Goal: Register for event/course

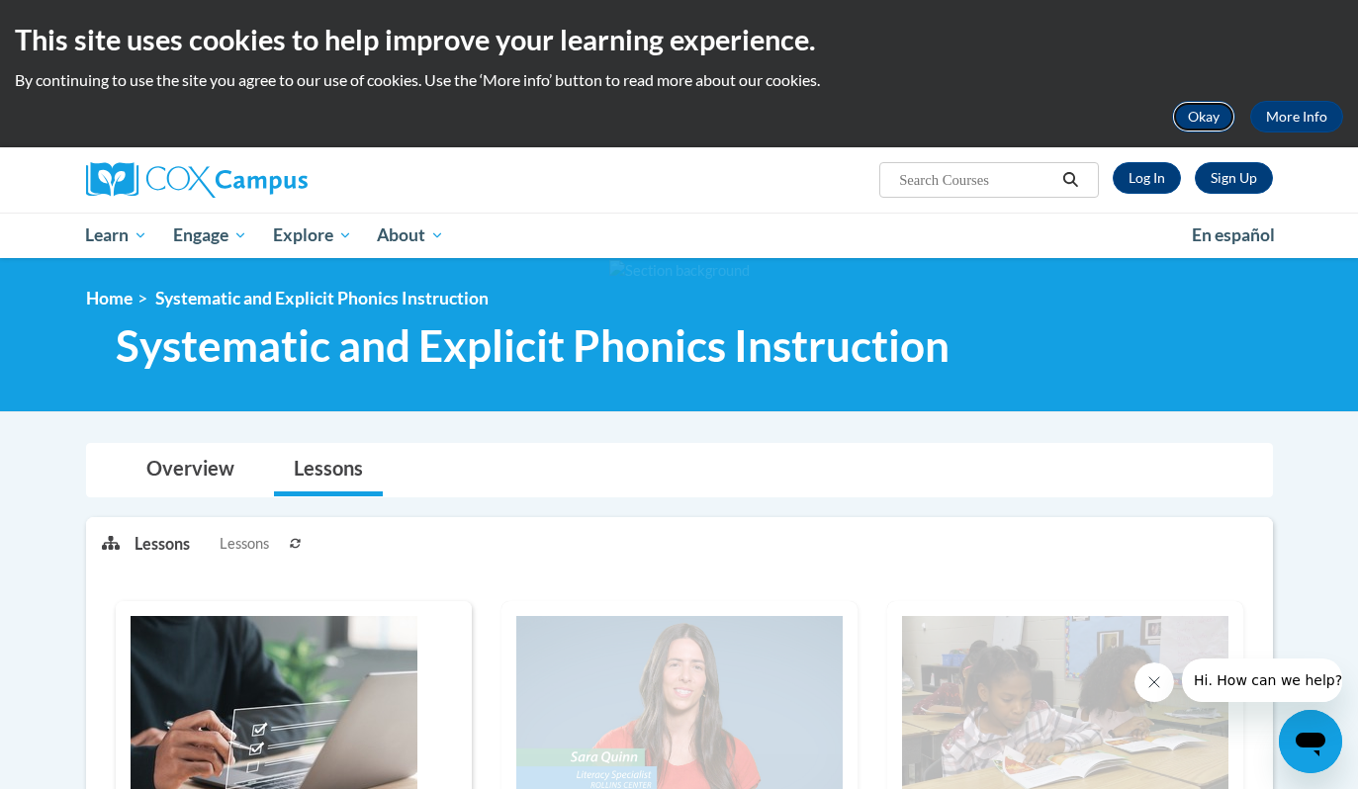
click at [1207, 123] on button "Okay" at bounding box center [1203, 117] width 63 height 32
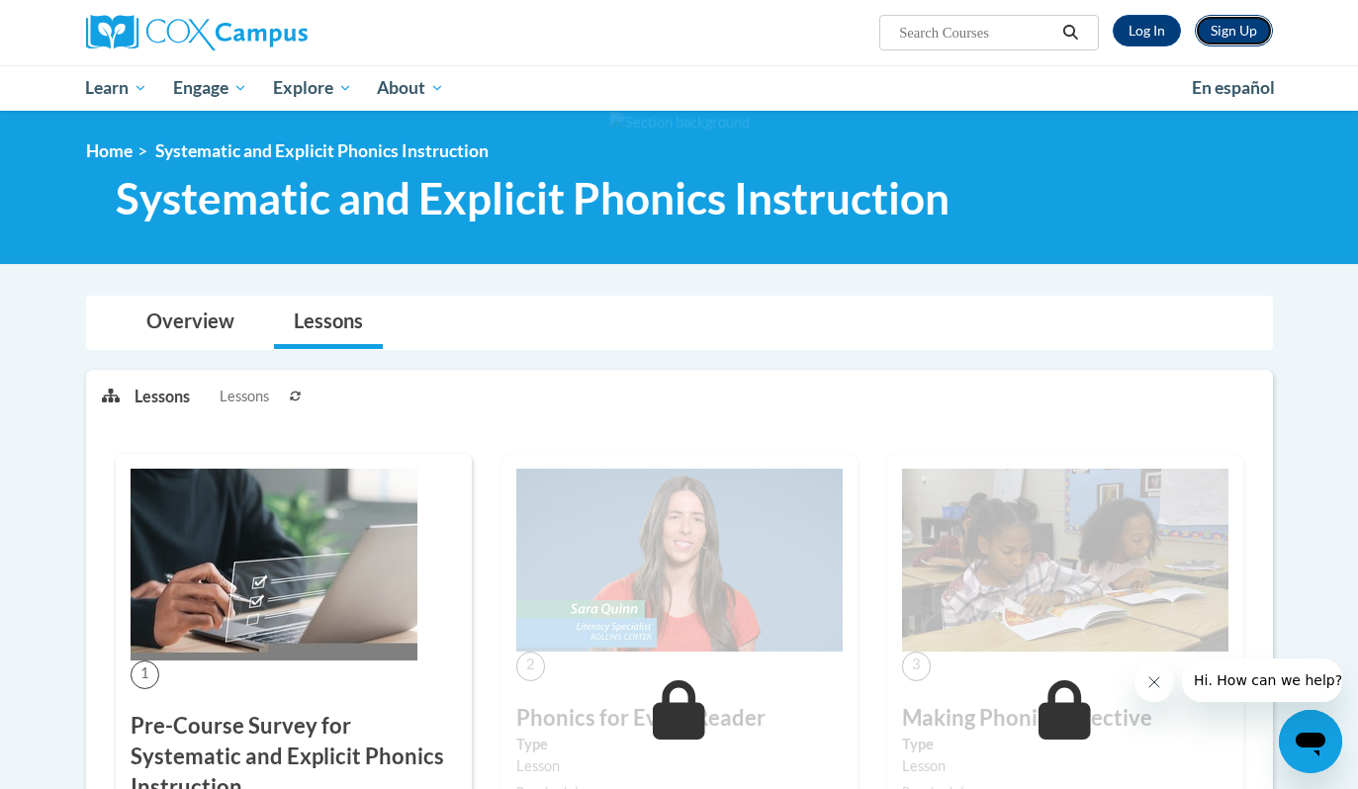
click at [1231, 20] on link "Sign Up" at bounding box center [1234, 31] width 78 height 32
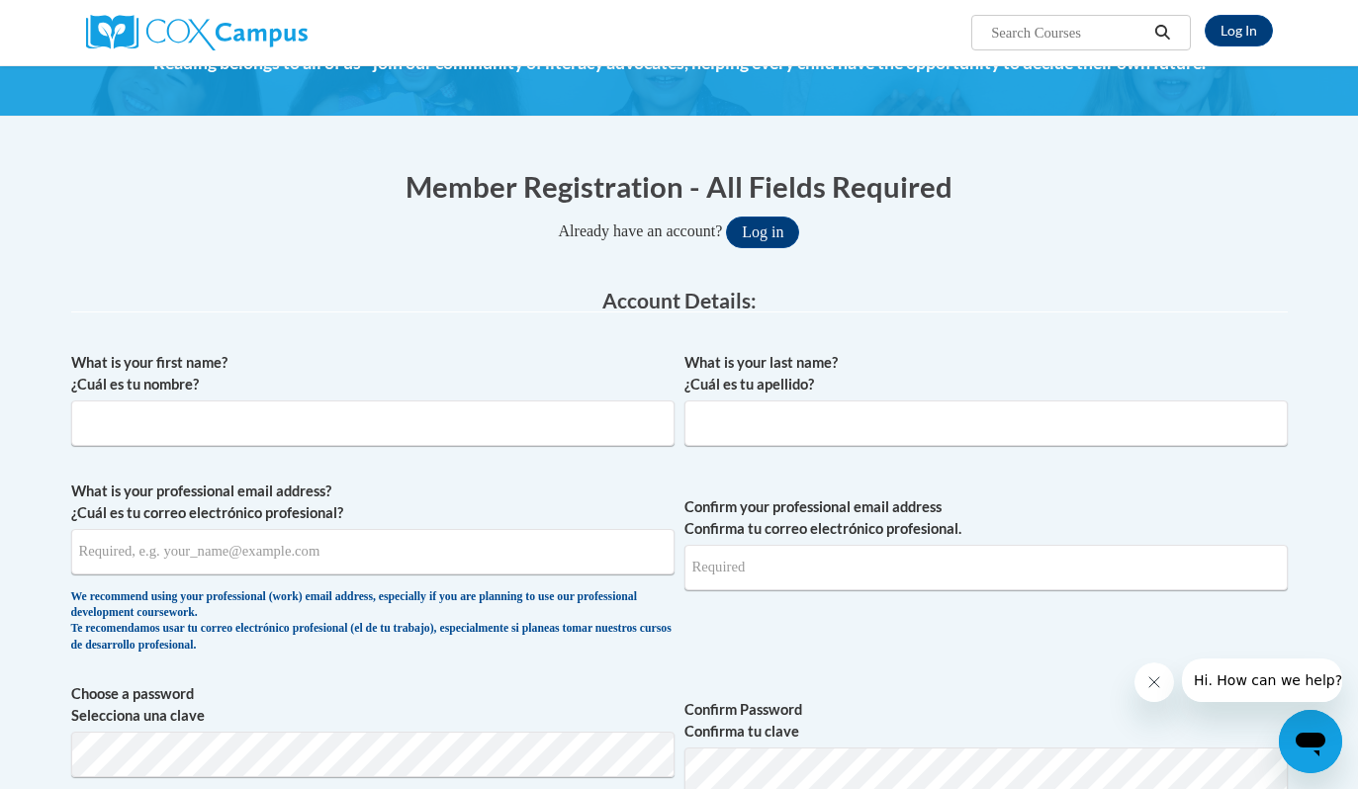
scroll to position [109, 0]
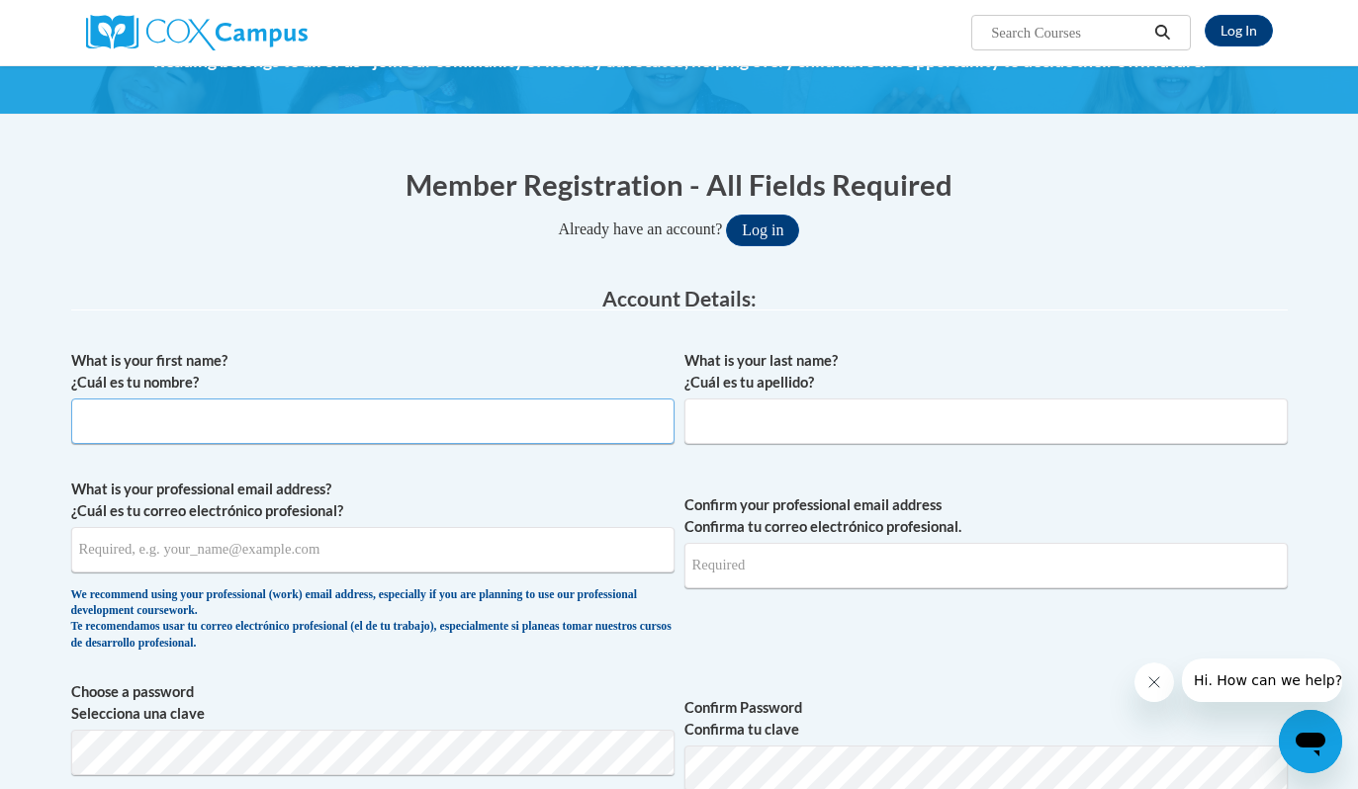
click at [486, 424] on input "What is your first name? ¿Cuál es tu nombre?" at bounding box center [372, 421] width 603 height 45
type input "Noelle"
type input "Ferreira"
type input "nferreira@westfordk12.us"
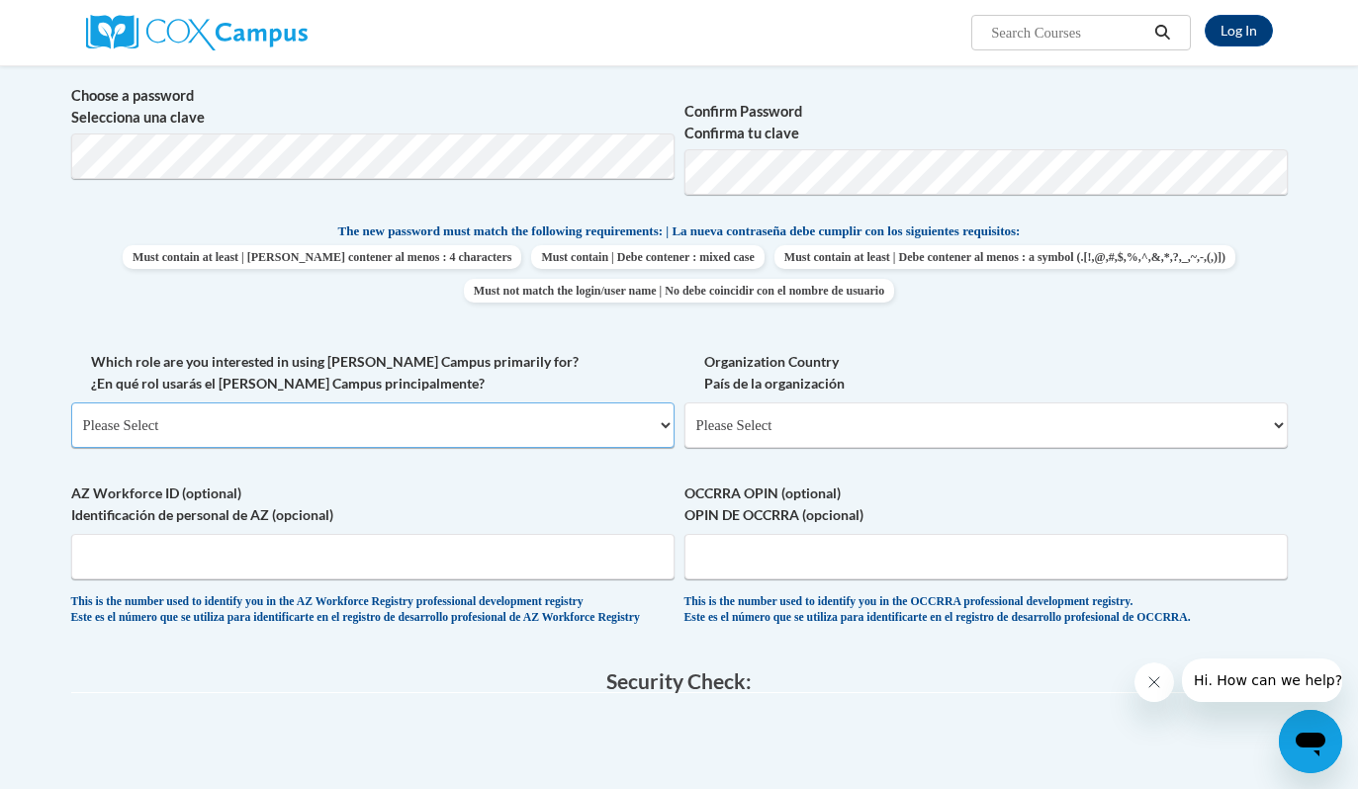
scroll to position [707, 0]
click at [317, 420] on select "Please Select College/University | Colegio/Universidad Community/Nonprofit Part…" at bounding box center [372, 423] width 603 height 45
select select "fbf2d438-af2f-41f8-98f1-81c410e29de3"
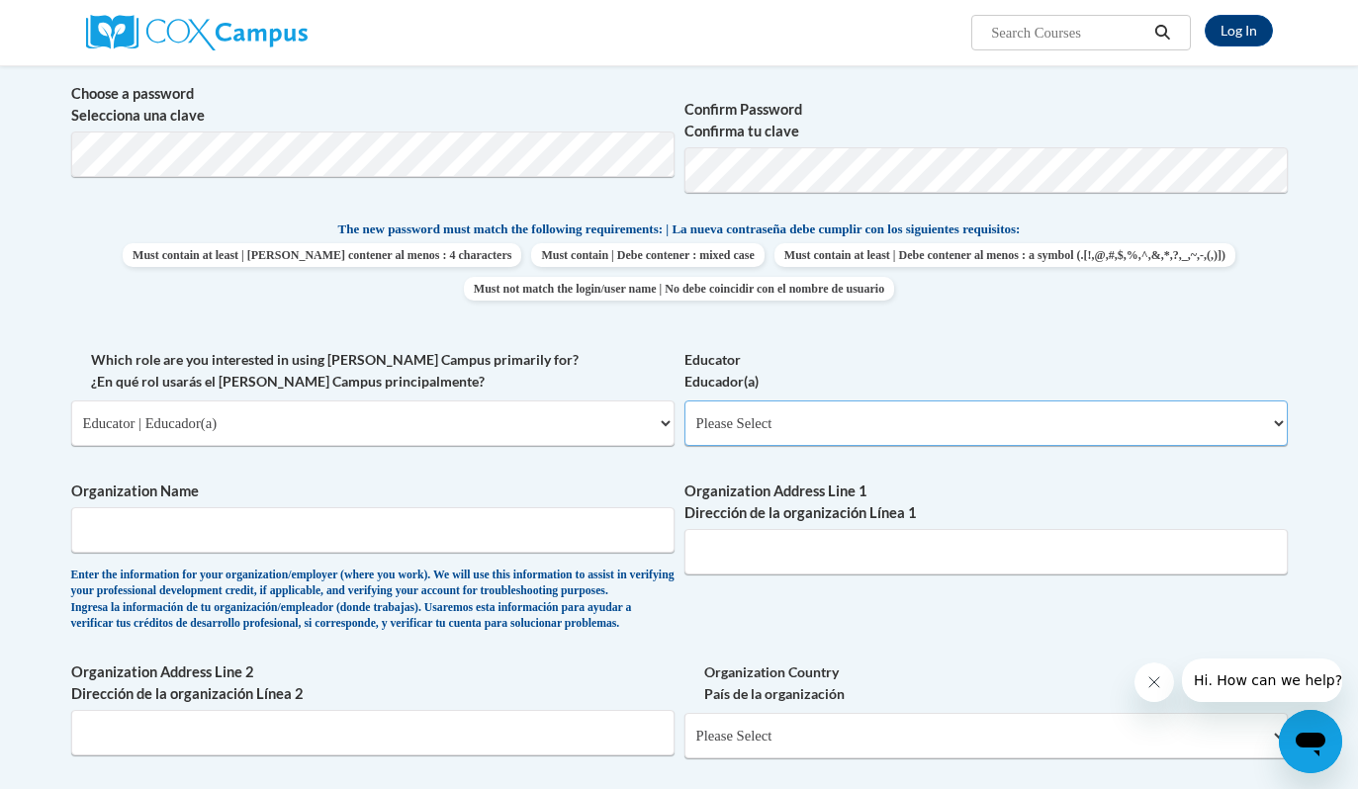
click at [802, 426] on select "Please Select Early Learning/Daycare Teacher/Family Home Care Provider | Maestr…" at bounding box center [985, 423] width 603 height 45
select select "8e40623d-54d0-45cd-9f92-5df65cd3f8cf"
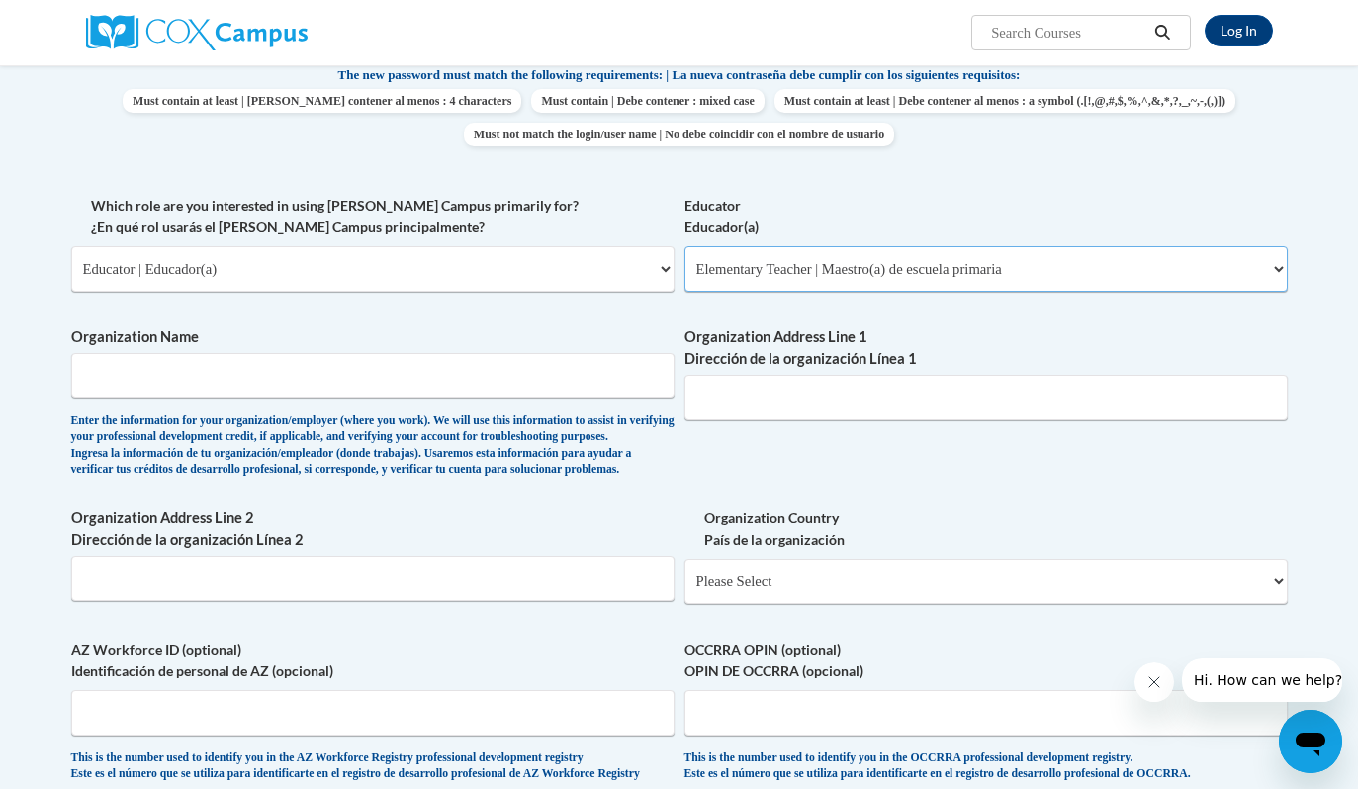
scroll to position [868, 0]
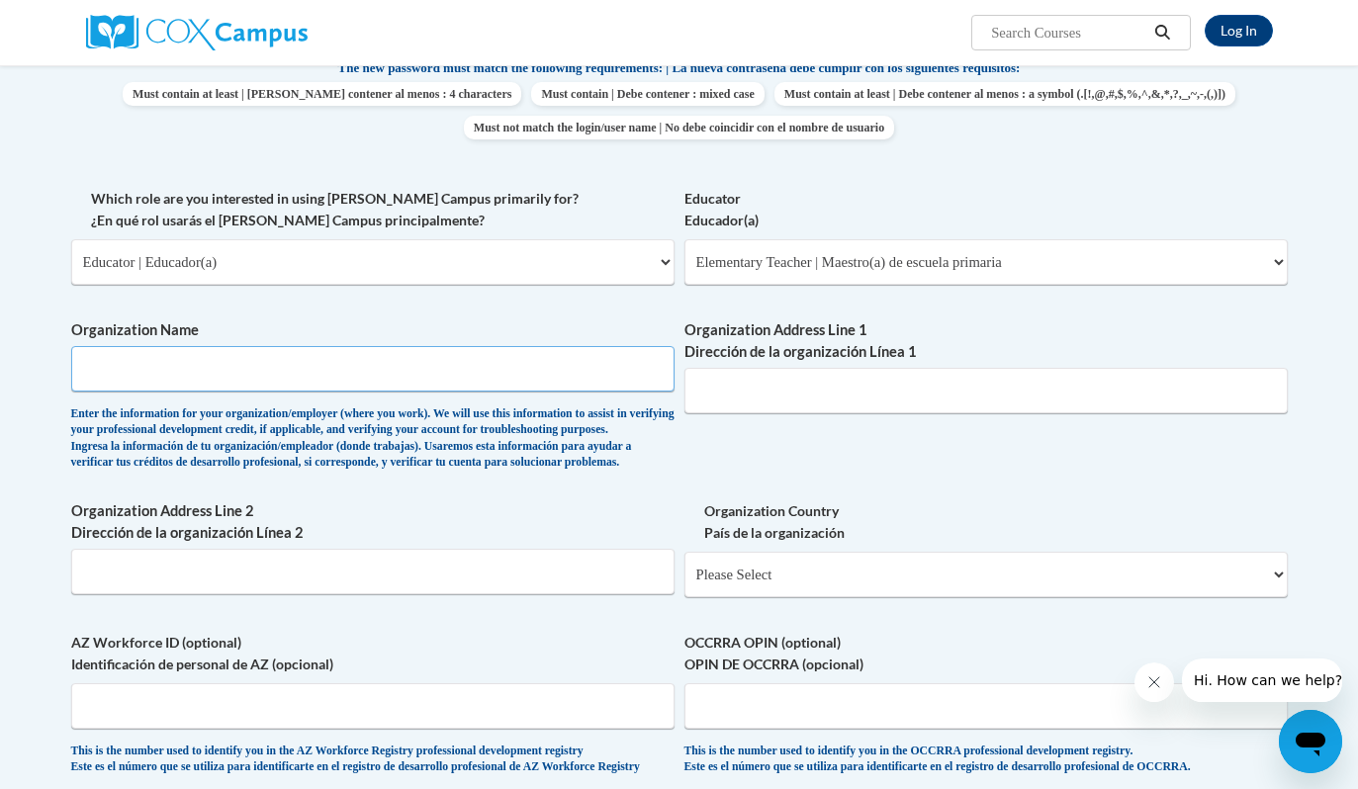
click at [371, 353] on input "Organization Name" at bounding box center [372, 368] width 603 height 45
type input "Abbot"
type input "25 Depot St."
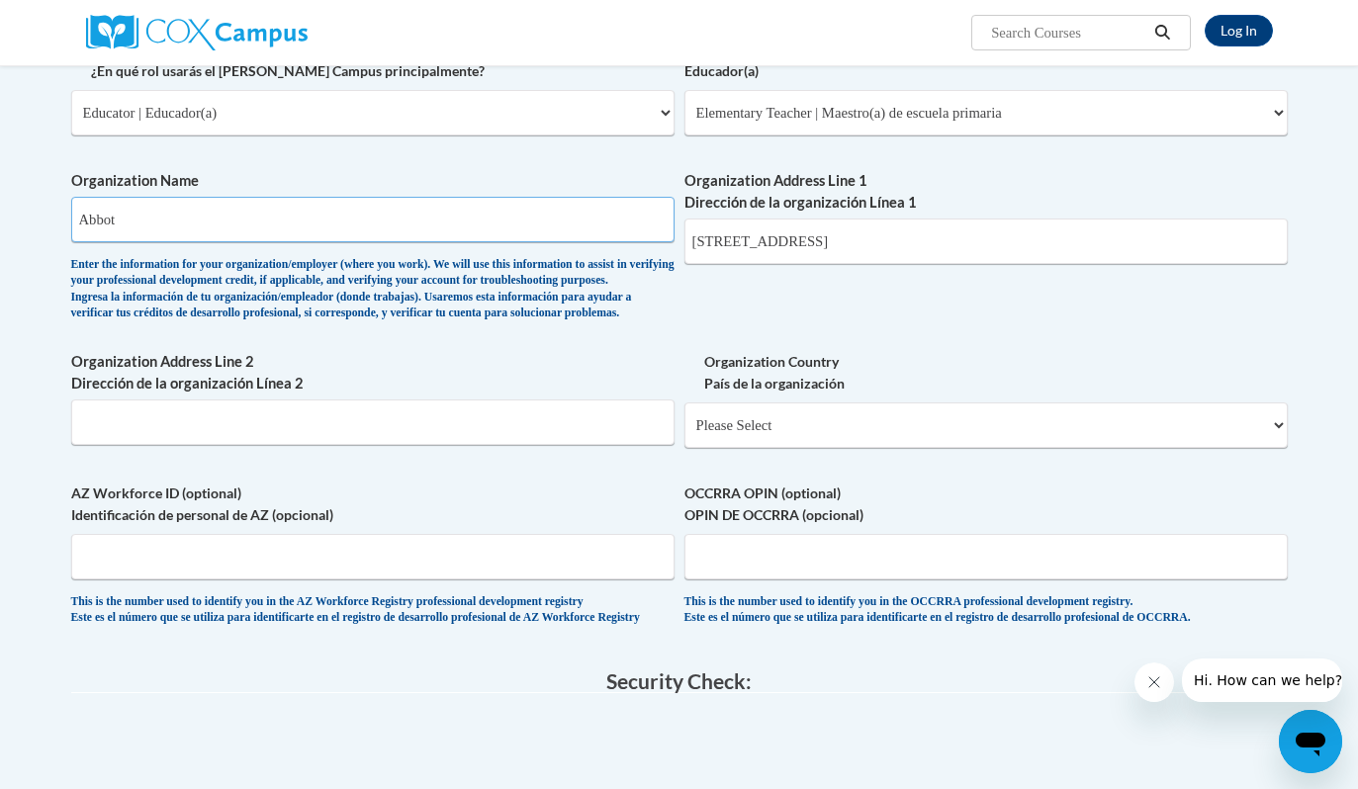
scroll to position [1043, 0]
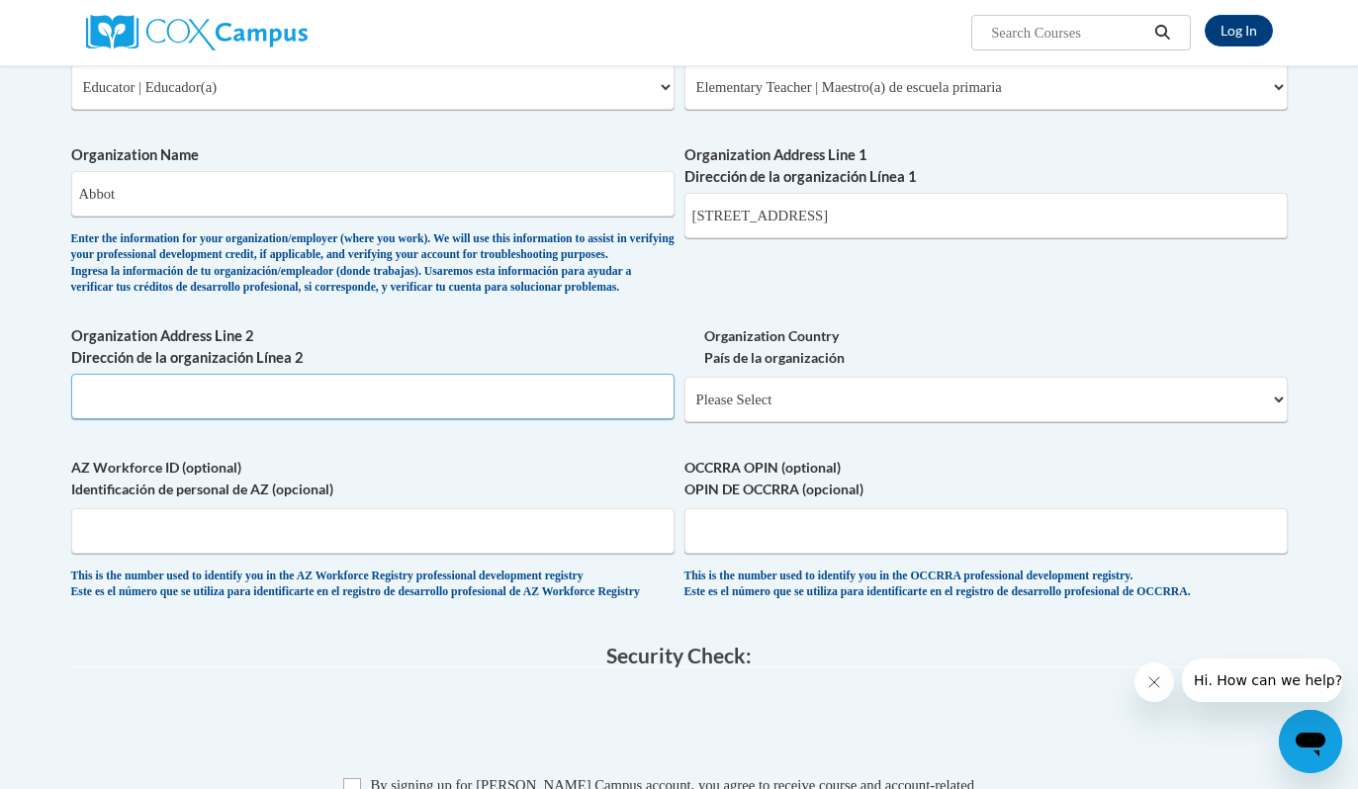
click at [292, 419] on input "Organization Address Line 2 Dirección de la organización Línea 2" at bounding box center [372, 396] width 603 height 45
click at [742, 422] on select "Please Select United States | Estados Unidos Outside of the United States | Fue…" at bounding box center [985, 399] width 603 height 45
select select "ad49bcad-a171-4b2e-b99c-48b446064914"
select select
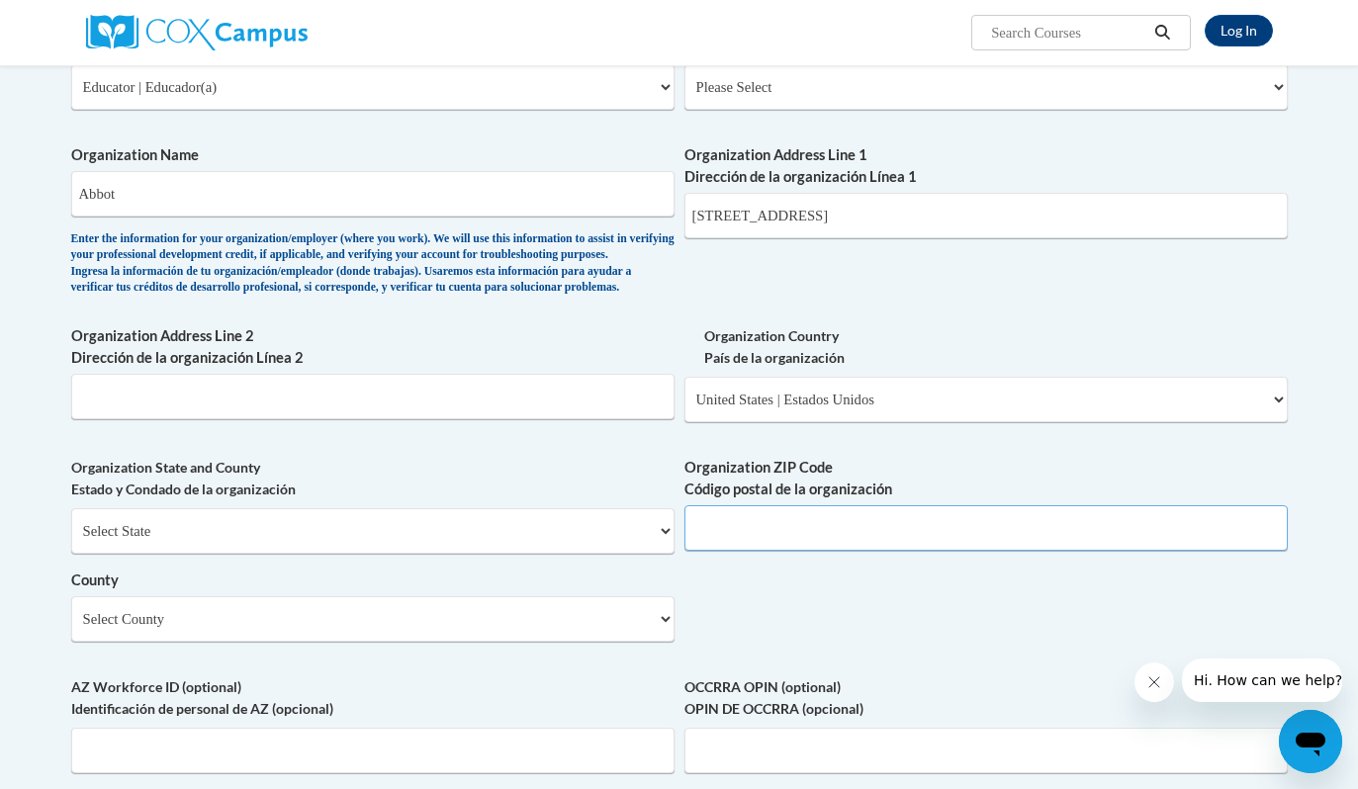
click at [733, 551] on input "Organization ZIP Code Código postal de la organización" at bounding box center [985, 527] width 603 height 45
type input "01886"
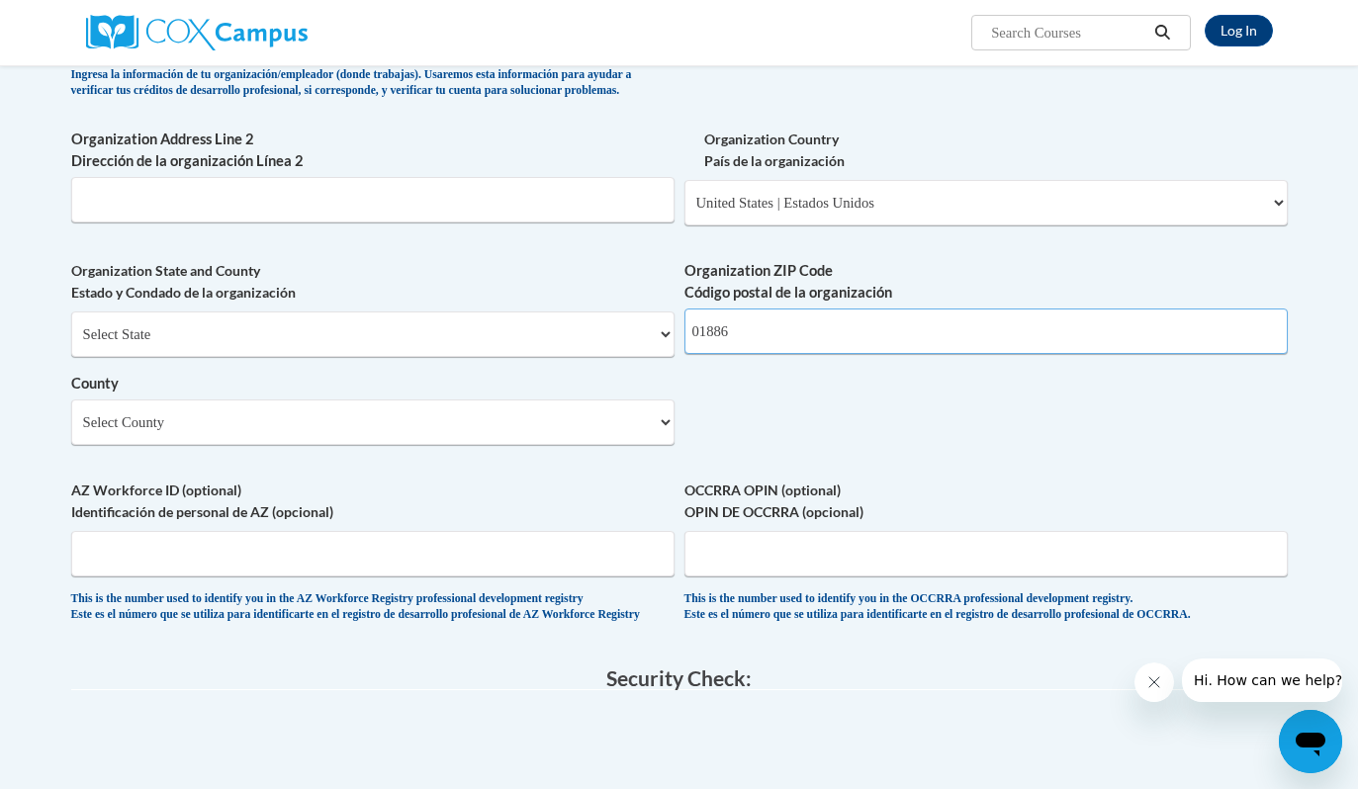
scroll to position [1305, 0]
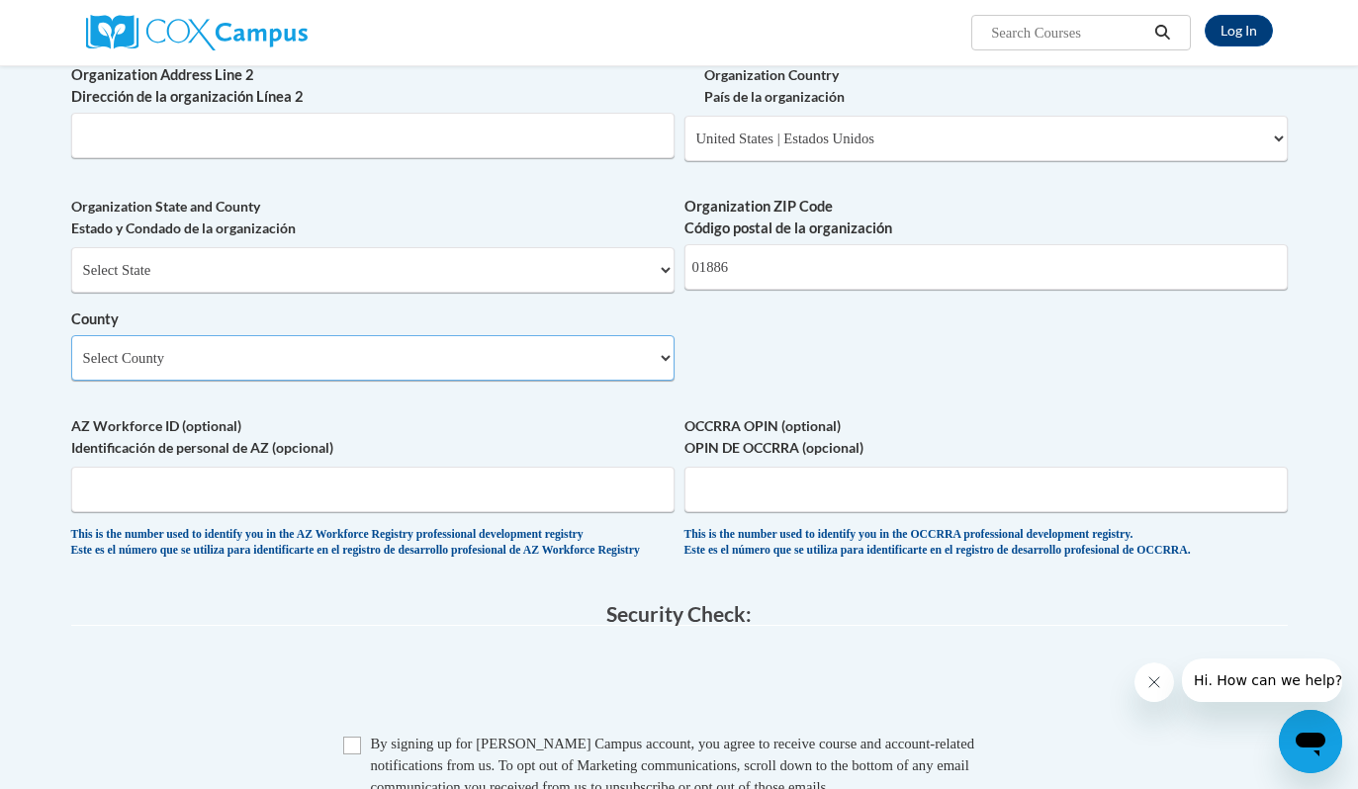
click at [525, 381] on select "Select County Barnstable Berkshire Bristol Dukes Essex Franklin Hampden Hampshi…" at bounding box center [372, 357] width 603 height 45
select select "Middlesex"
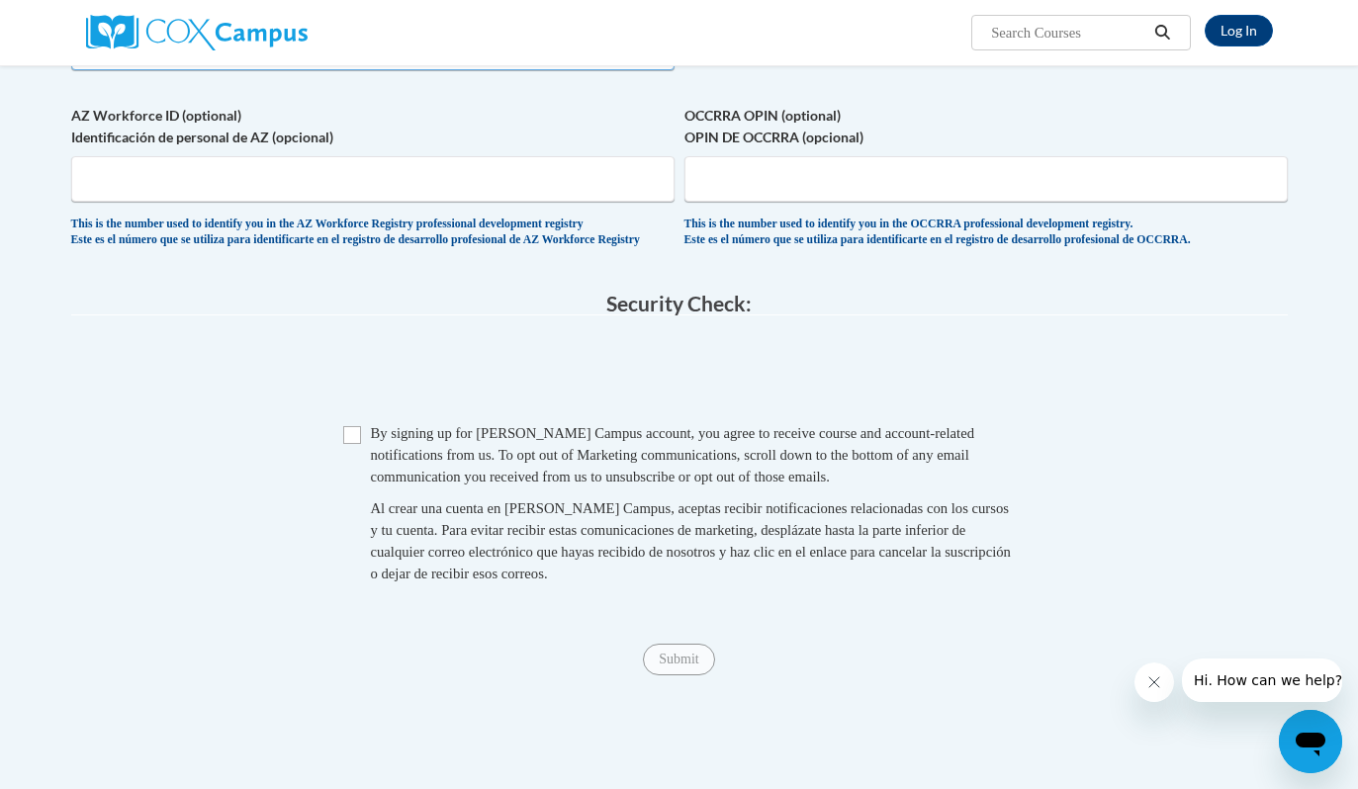
scroll to position [1620, 0]
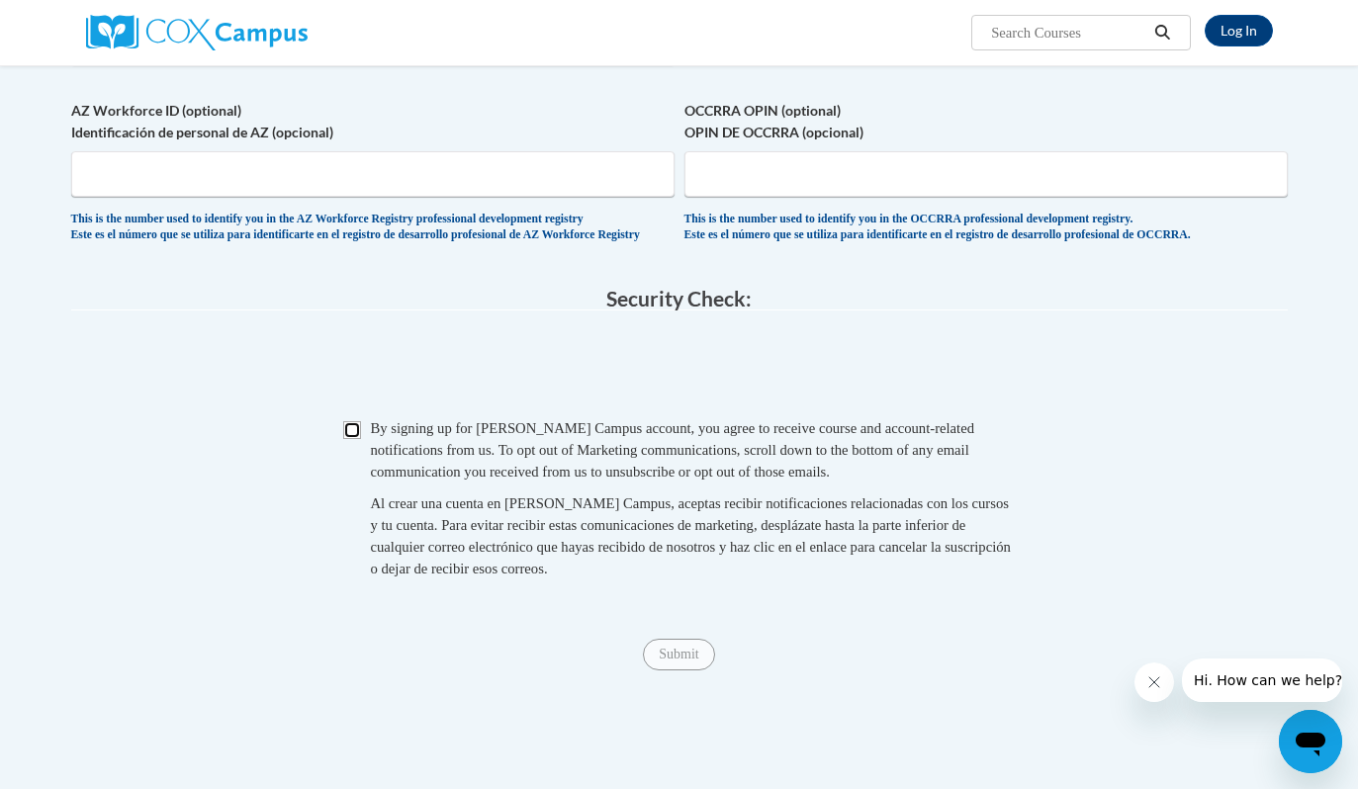
click at [348, 439] on input "Checkbox" at bounding box center [352, 430] width 18 height 18
checkbox input "true"
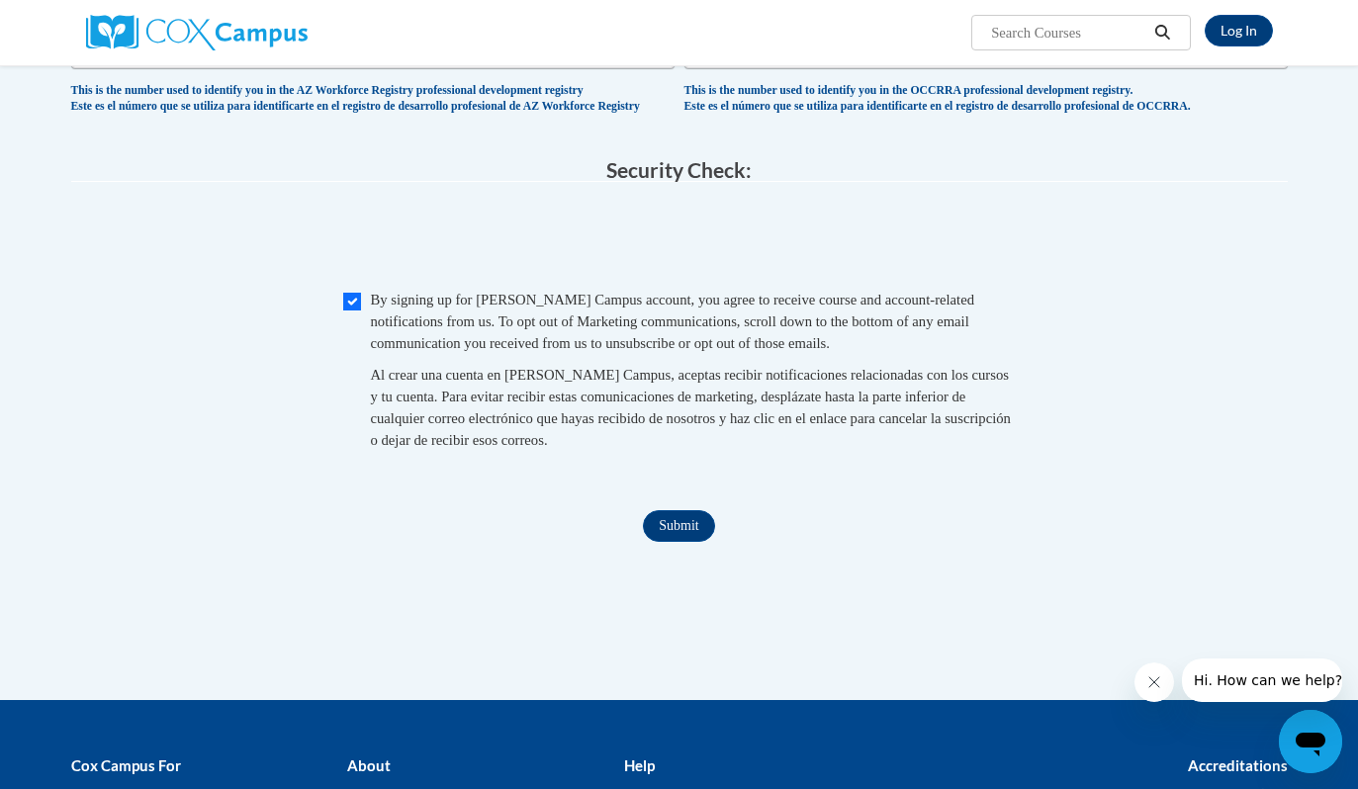
scroll to position [1763, 0]
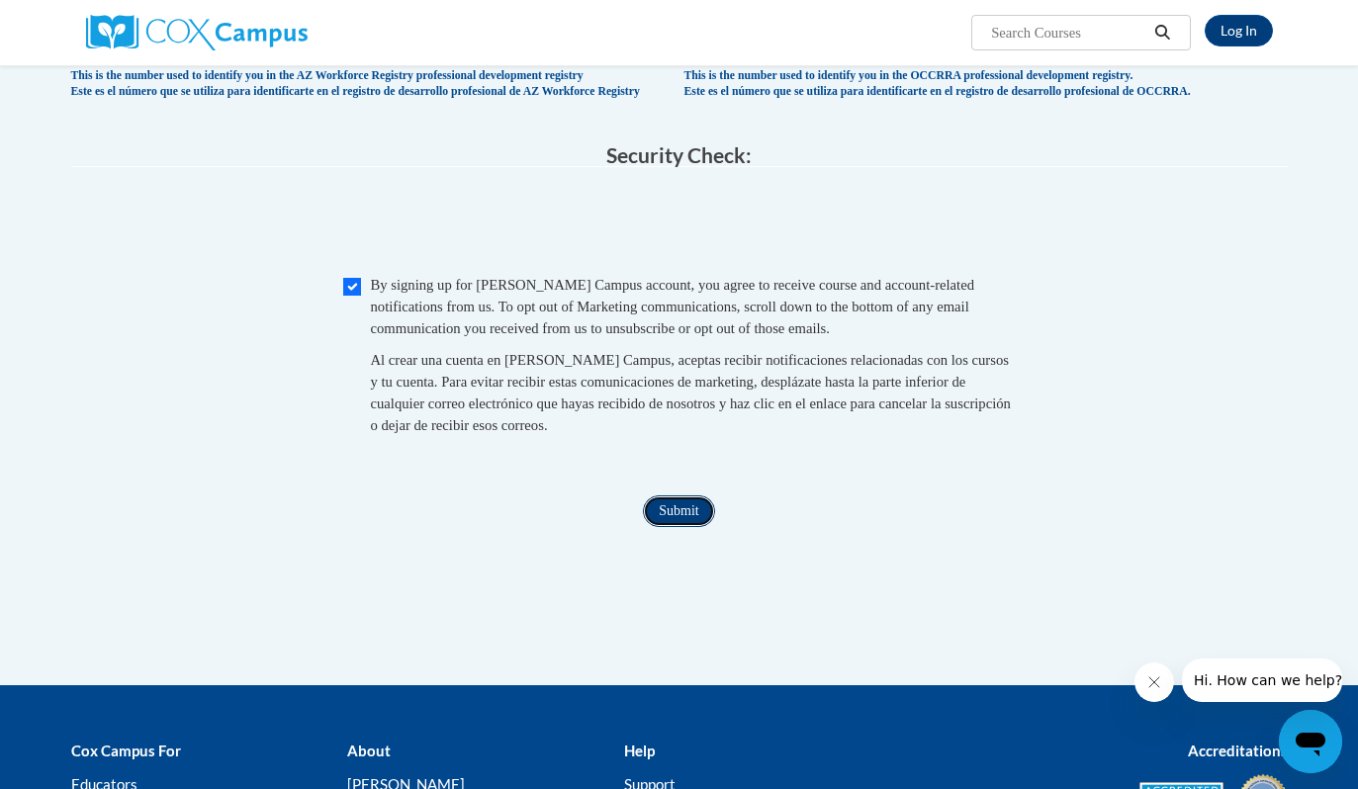
click at [701, 527] on input "Submit" at bounding box center [678, 512] width 71 height 32
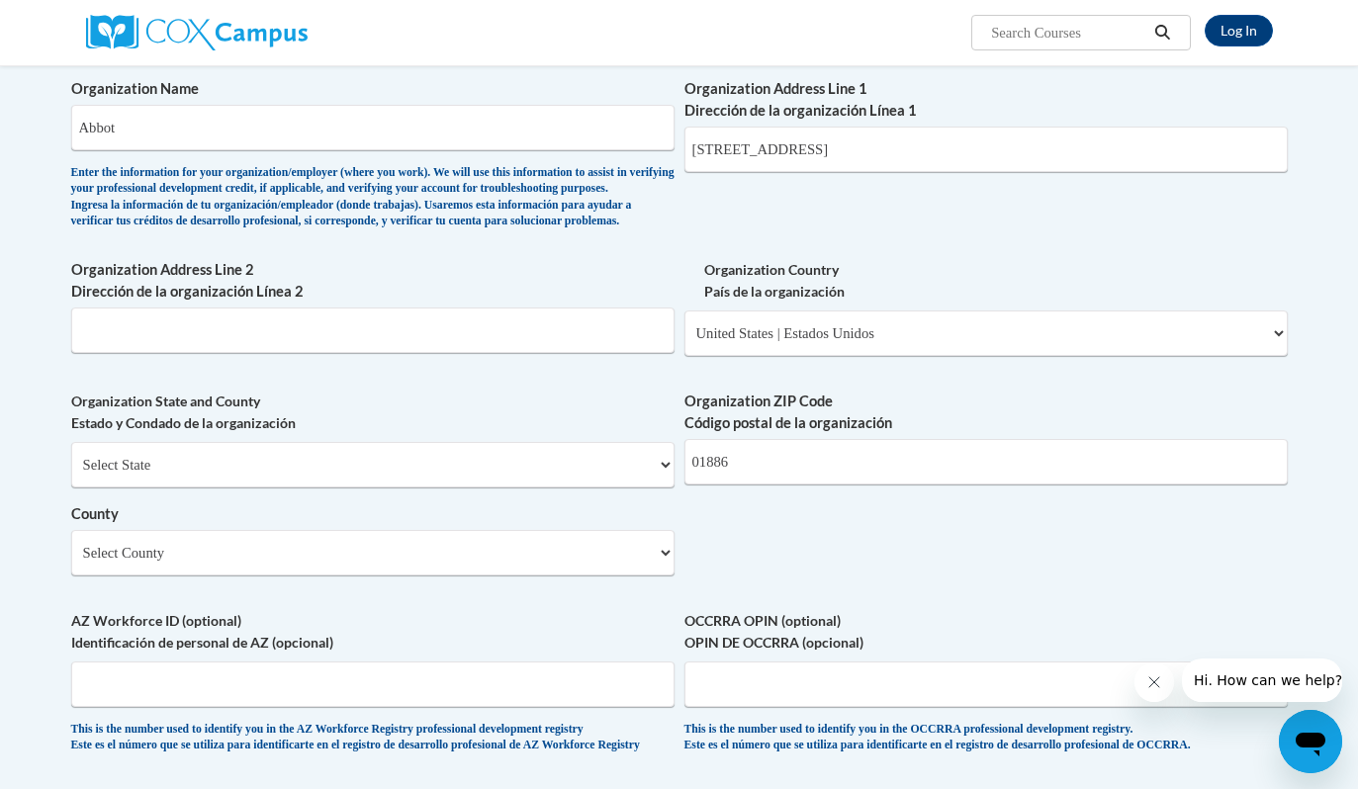
scroll to position [1108, 0]
click at [536, 355] on input "Organization Address Line 2 Dirección de la organización Línea 2" at bounding box center [372, 332] width 603 height 45
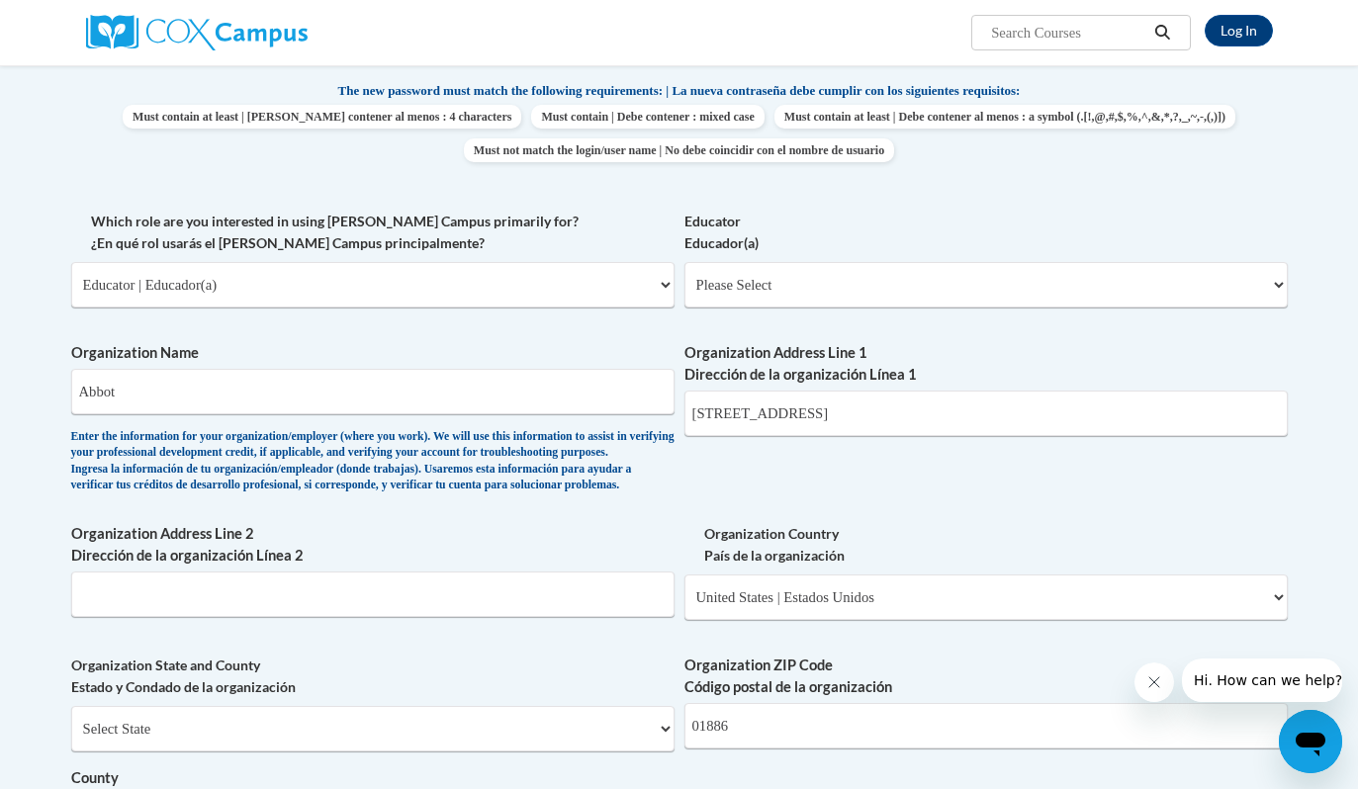
scroll to position [854, 0]
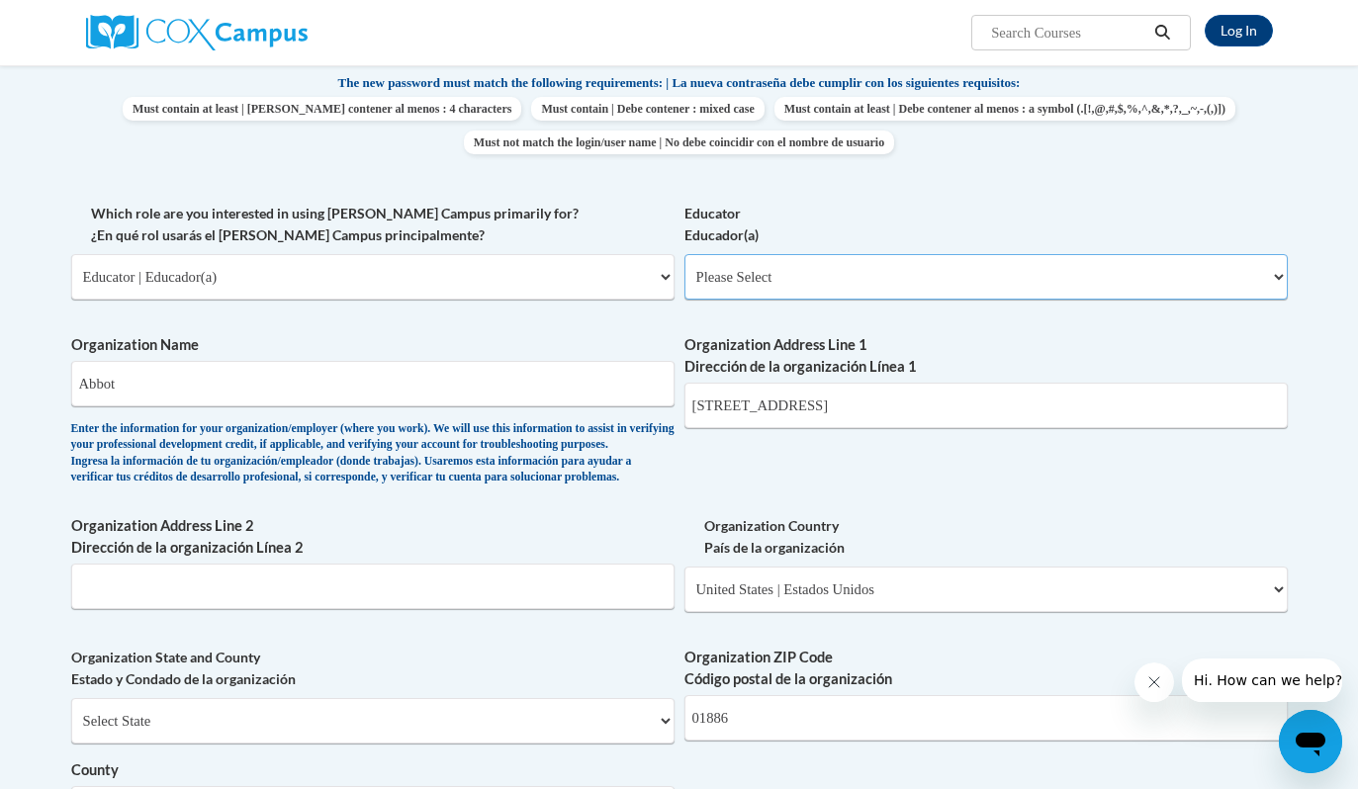
click at [706, 283] on select "Please Select Early Learning/Daycare Teacher/Family Home Care Provider | Maestr…" at bounding box center [985, 276] width 603 height 45
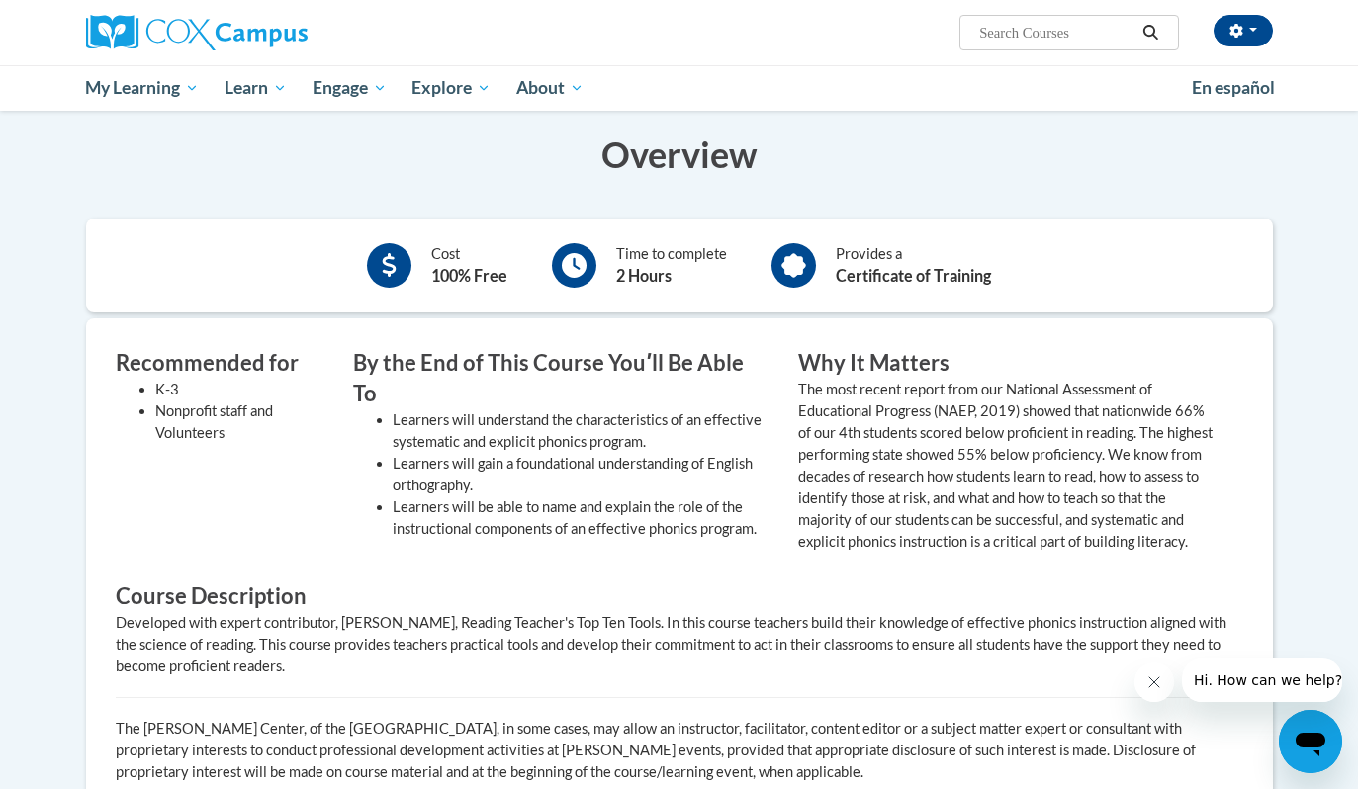
scroll to position [481, 0]
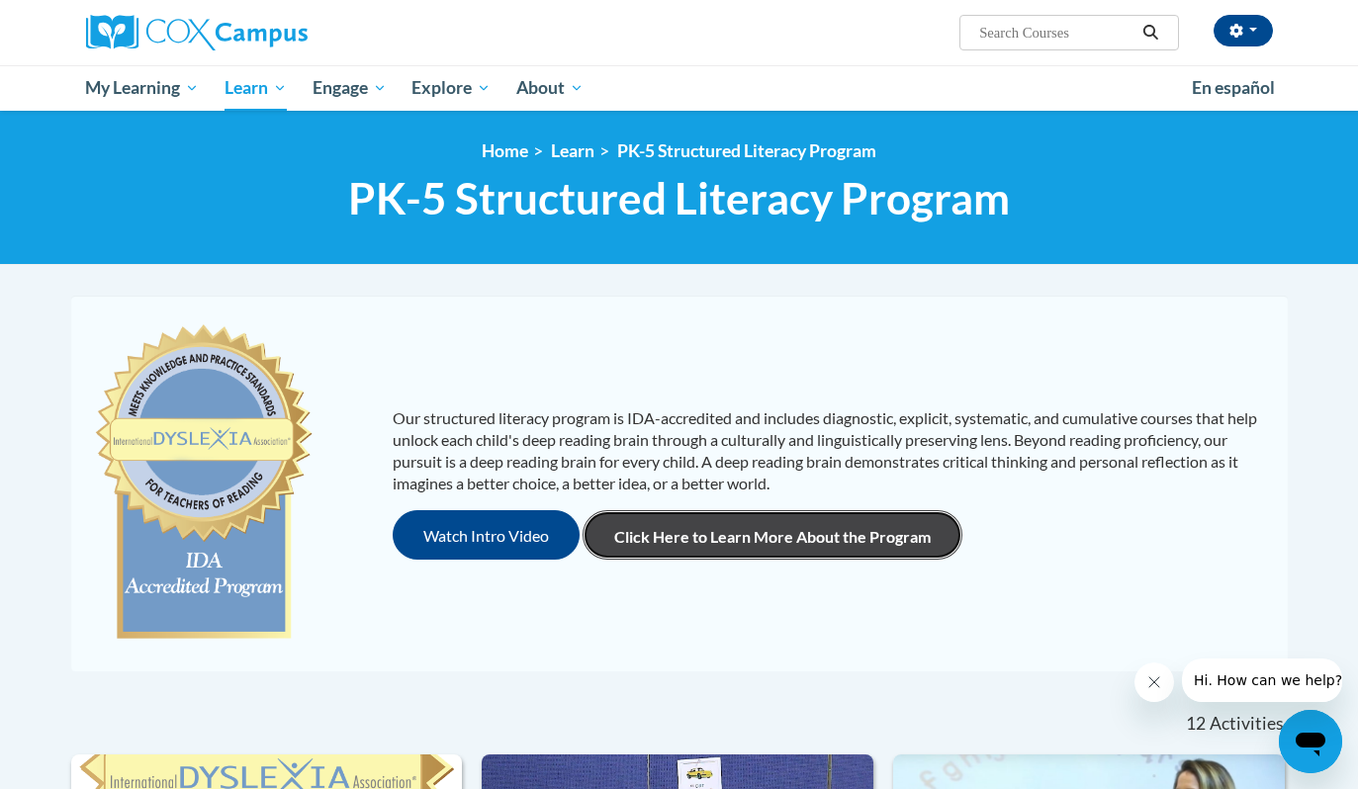
click at [686, 530] on link "Click Here to Learn More About the Program" at bounding box center [773, 534] width 380 height 49
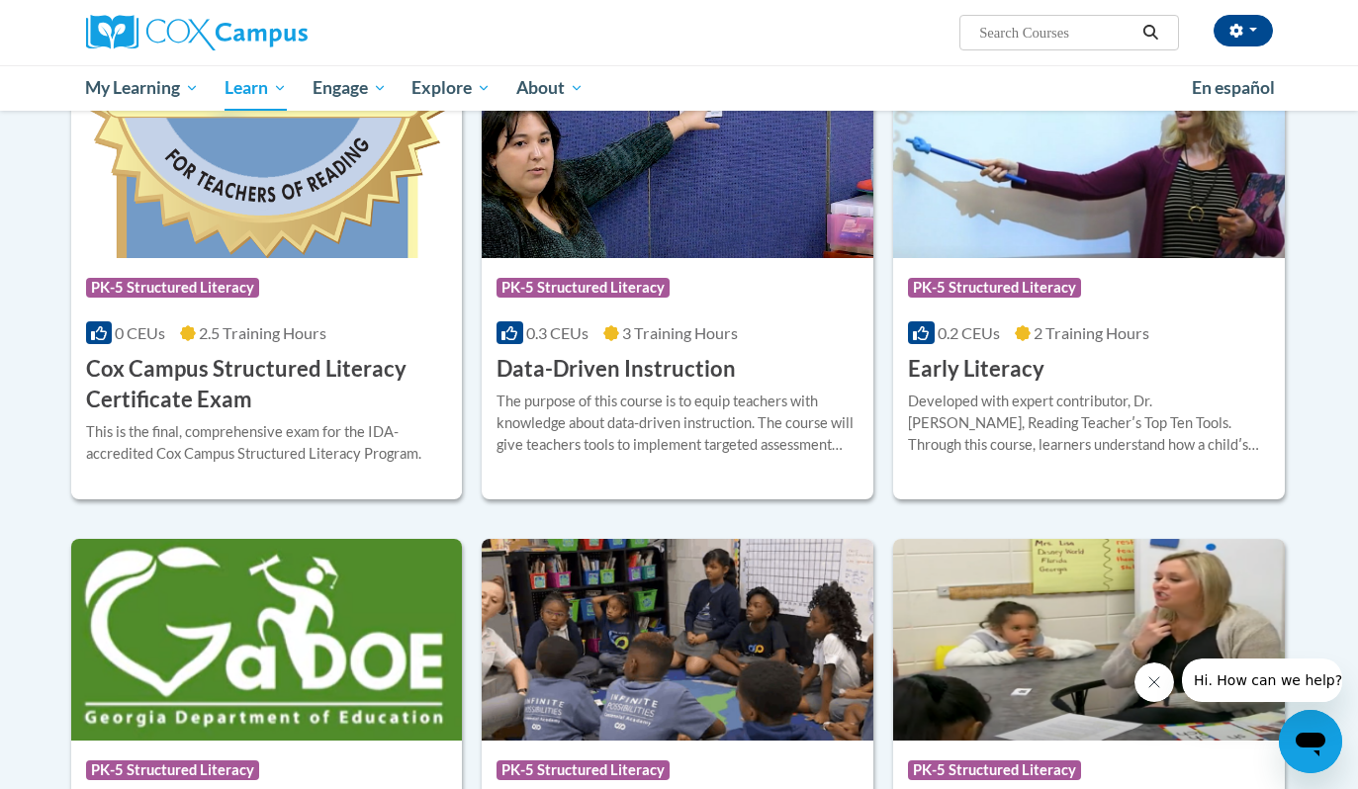
scroll to position [699, 0]
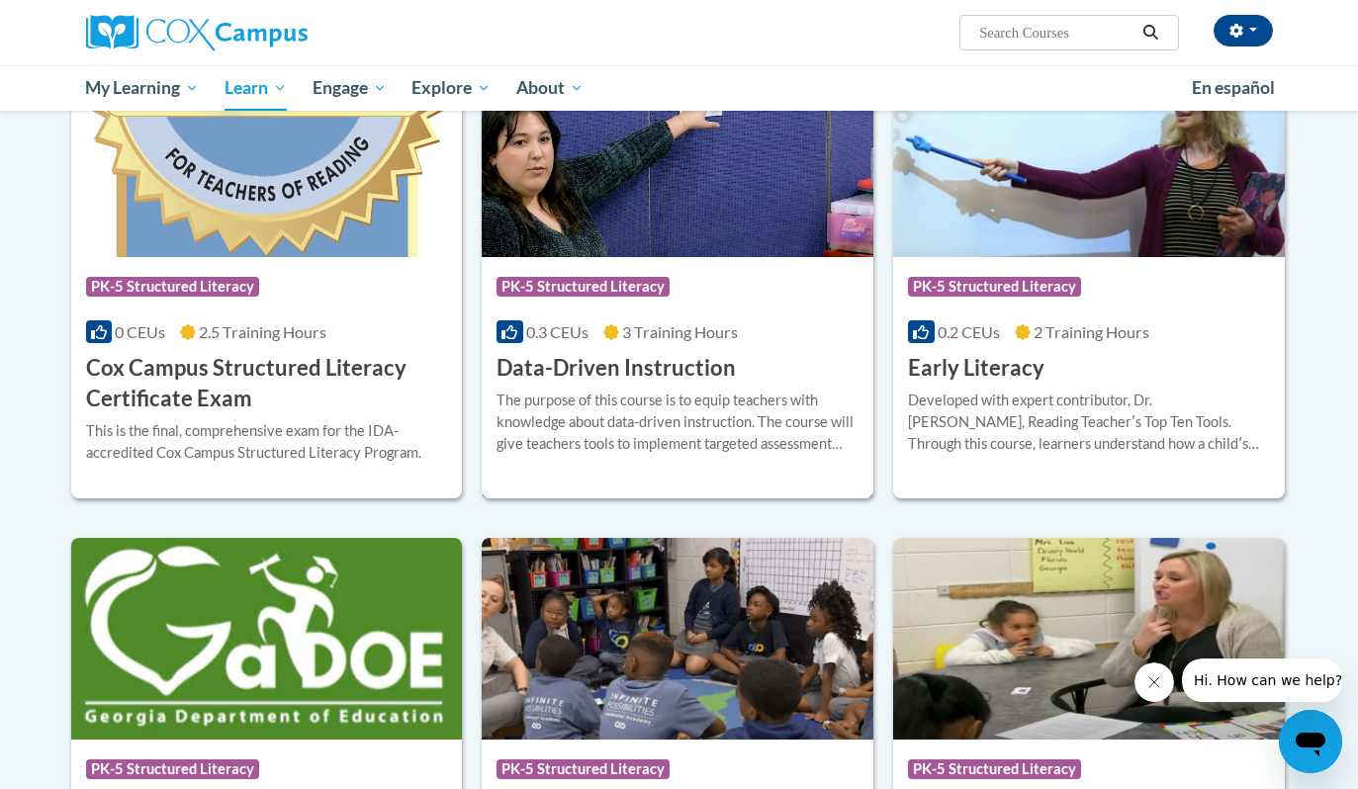
click at [646, 442] on div "The purpose of this course is to equip teachers with knowledge about data-drive…" at bounding box center [677, 422] width 362 height 65
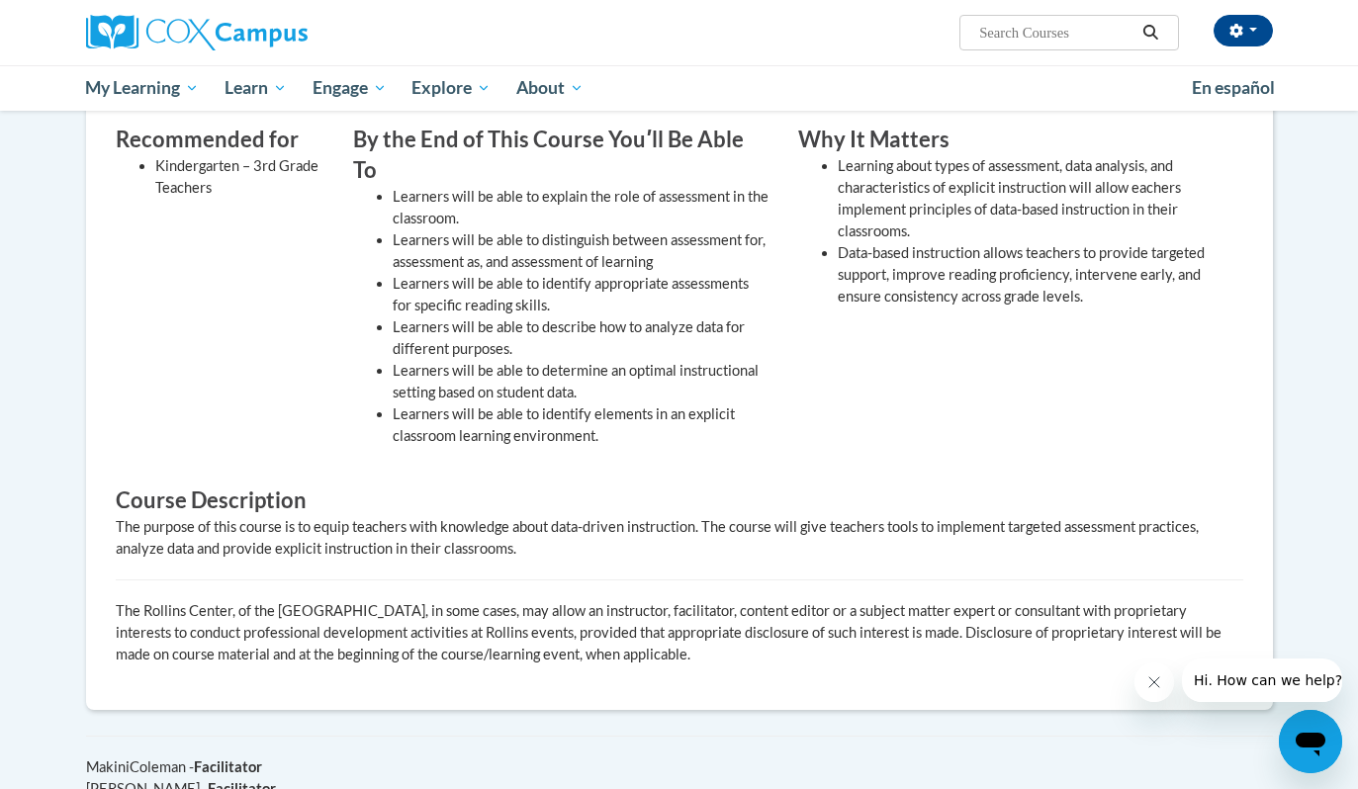
scroll to position [593, 0]
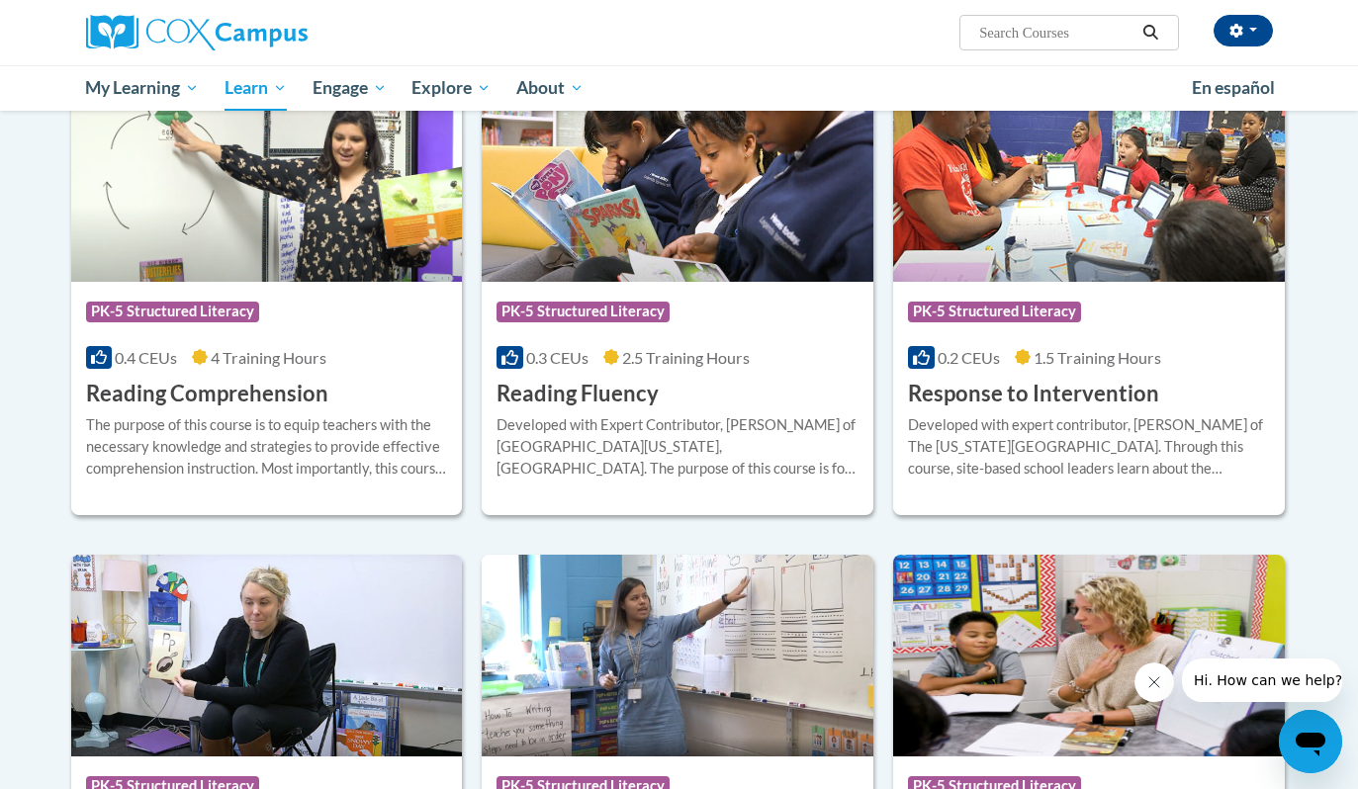
scroll to position [1694, 0]
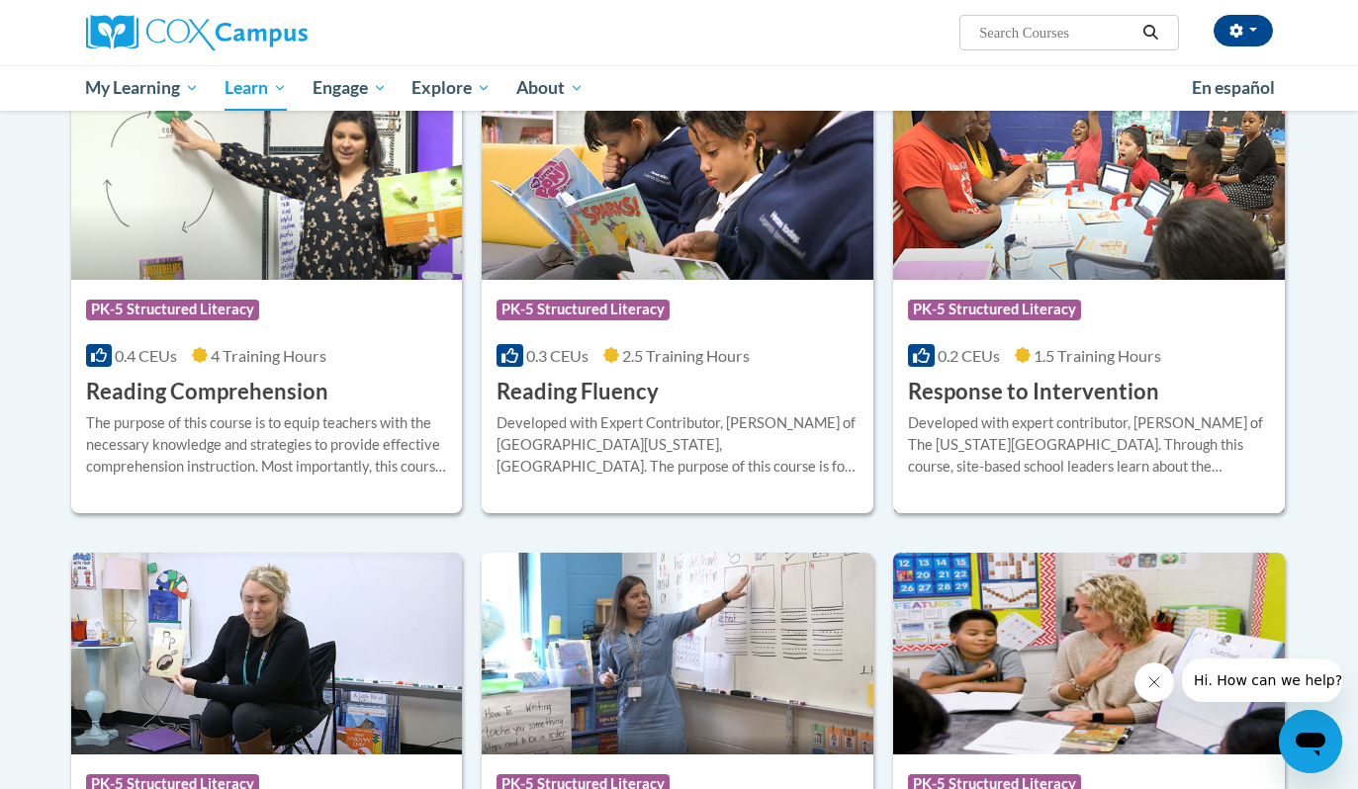
click at [1104, 396] on h3 "Response to Intervention" at bounding box center [1033, 392] width 251 height 31
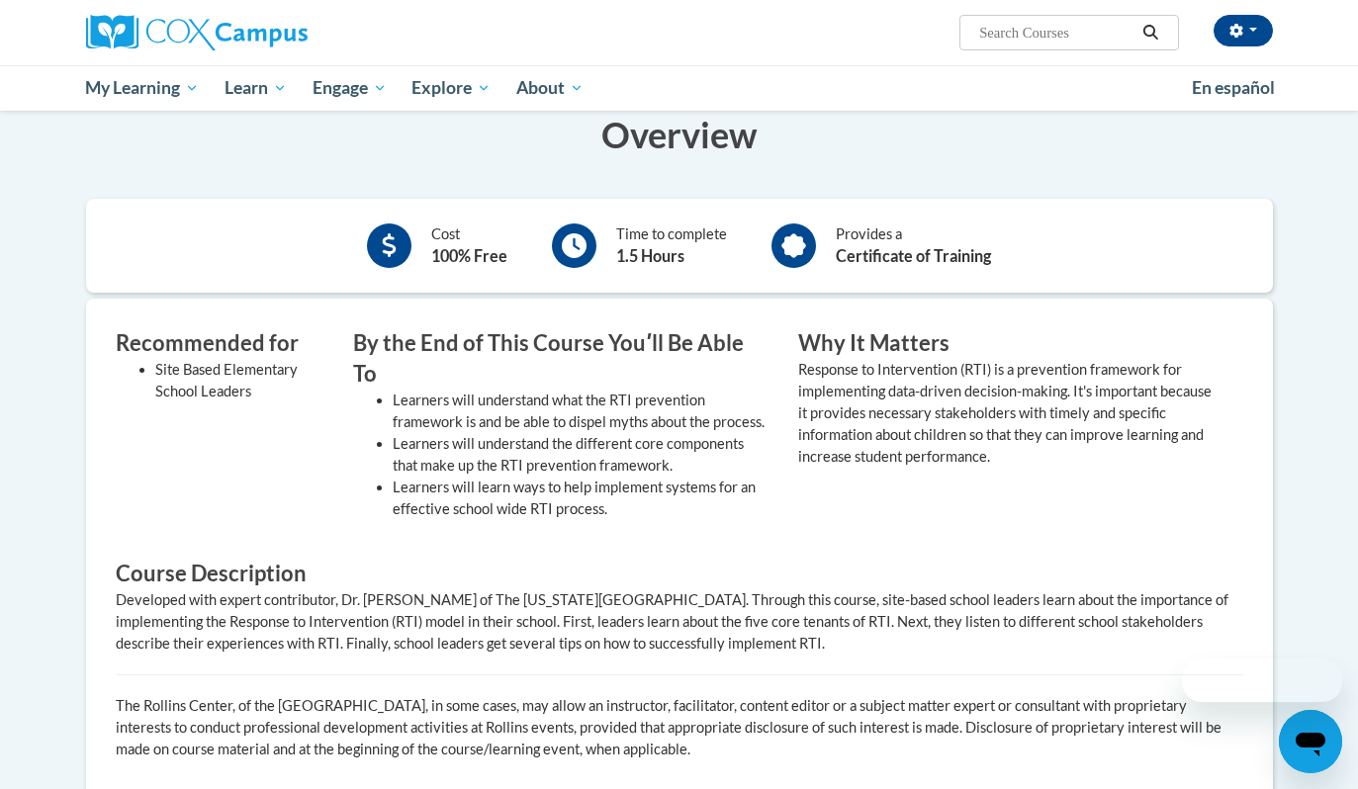
scroll to position [446, 0]
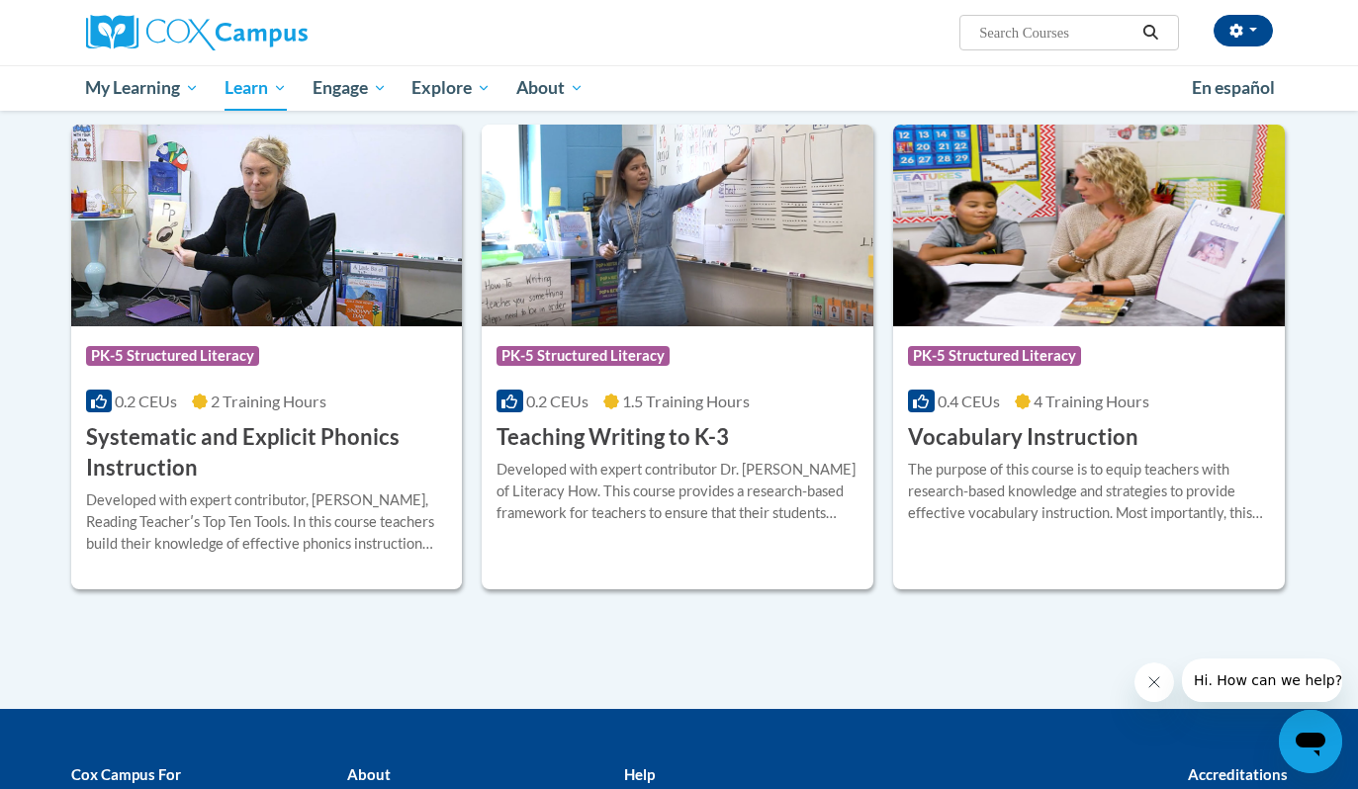
scroll to position [2121, 0]
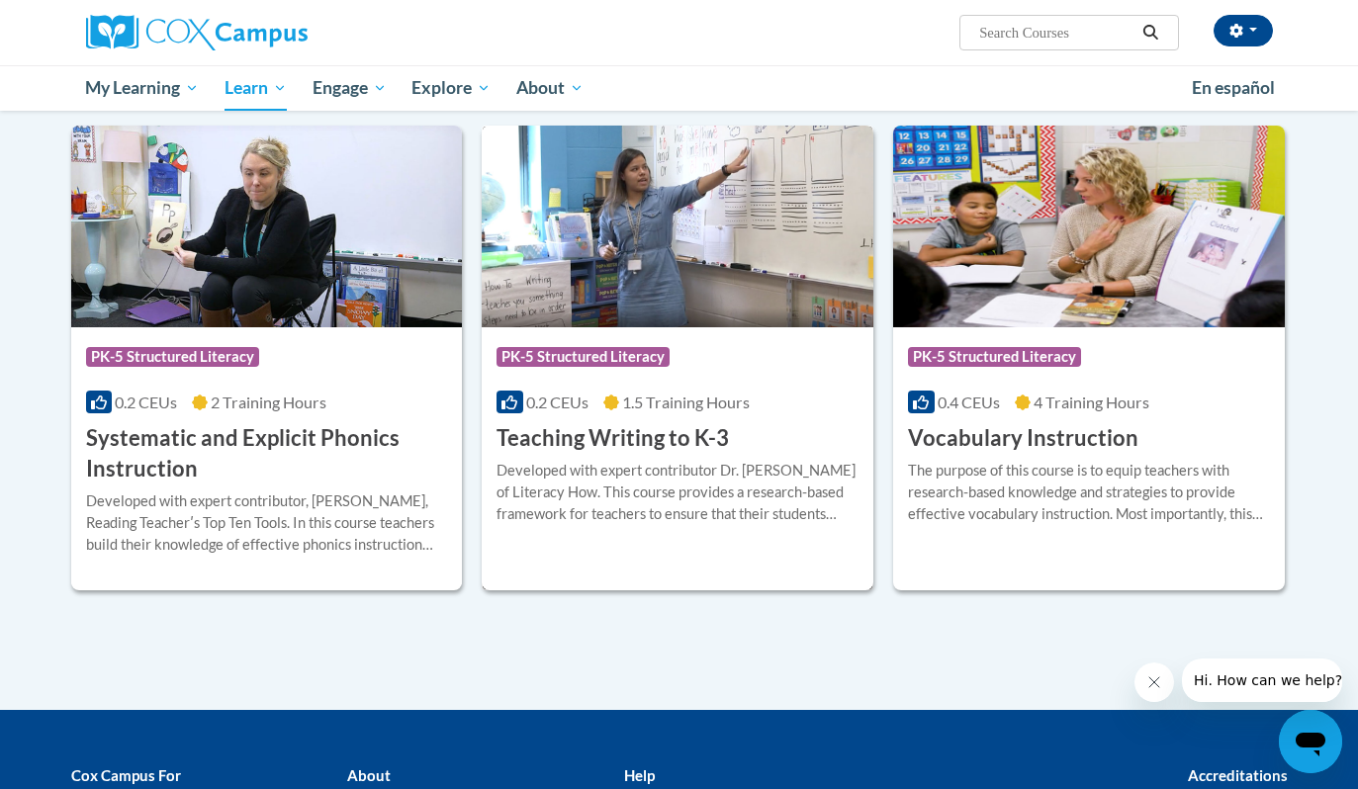
click at [697, 444] on h3 "Teaching Writing to K-3" at bounding box center [612, 438] width 232 height 31
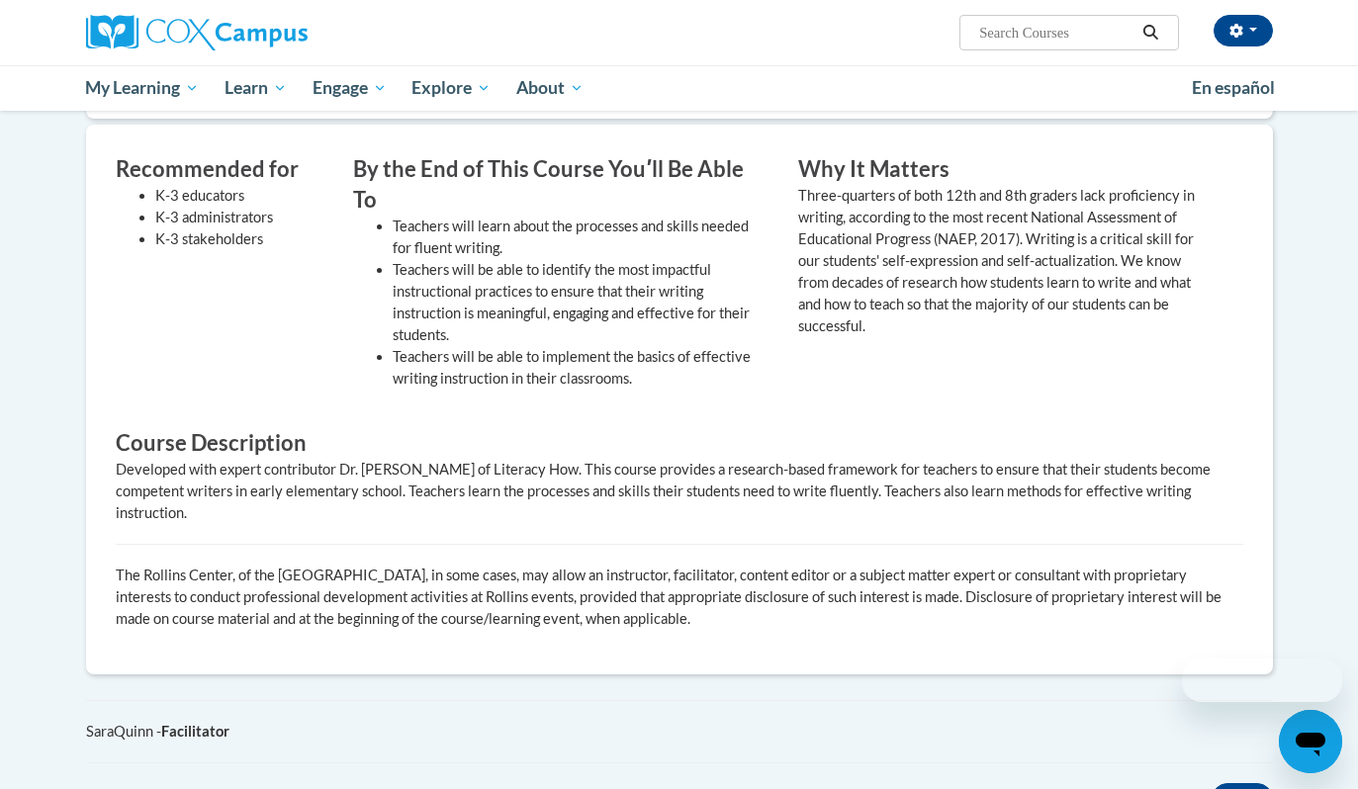
scroll to position [584, 0]
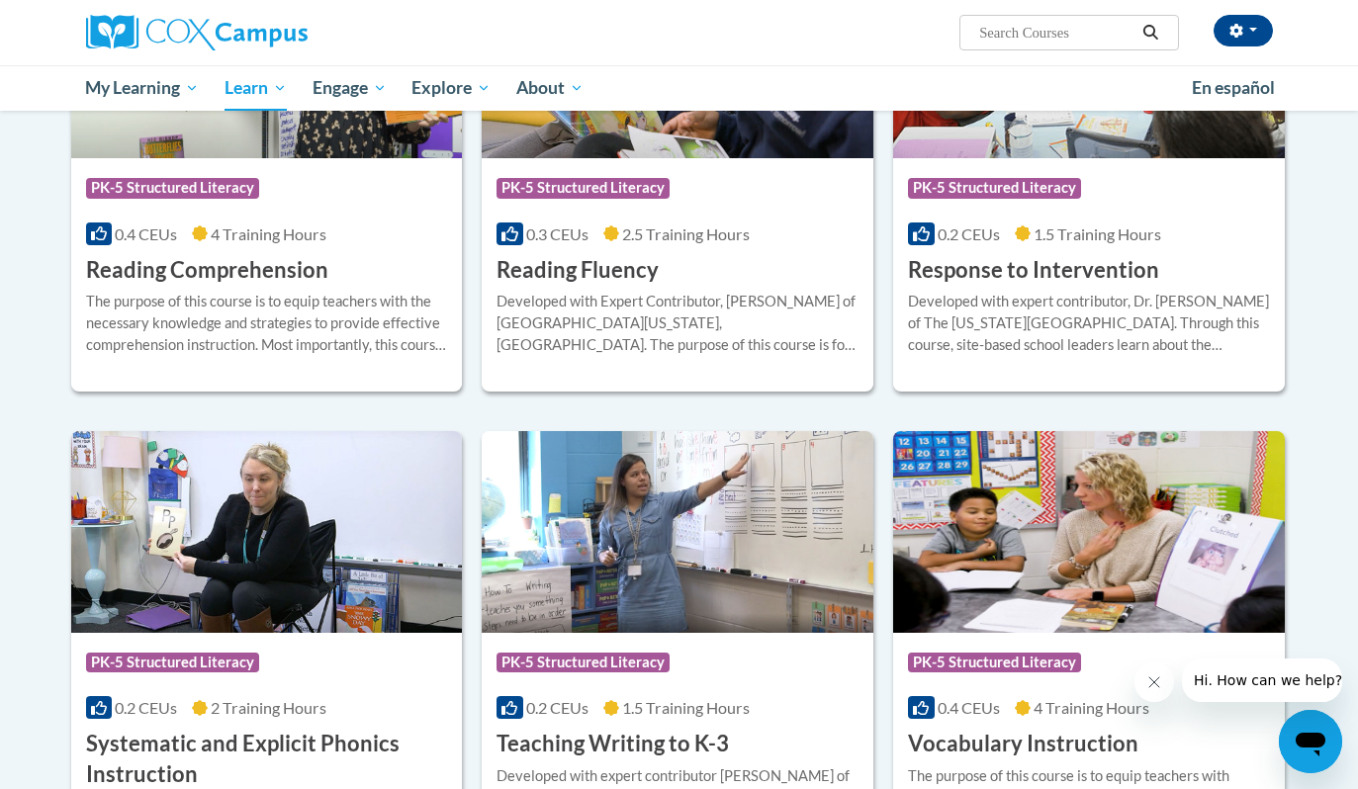
scroll to position [1818, 0]
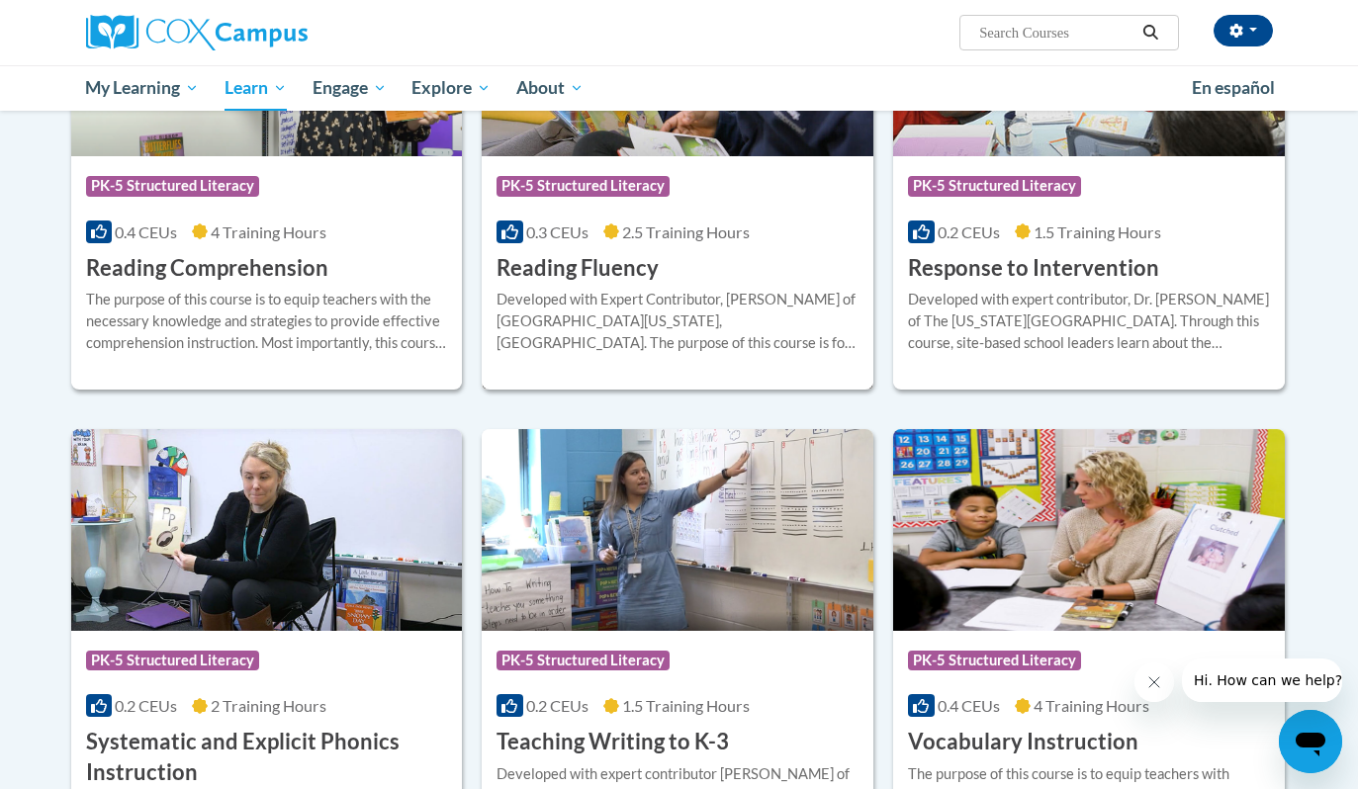
click at [622, 279] on h3 "Reading Fluency" at bounding box center [577, 268] width 162 height 31
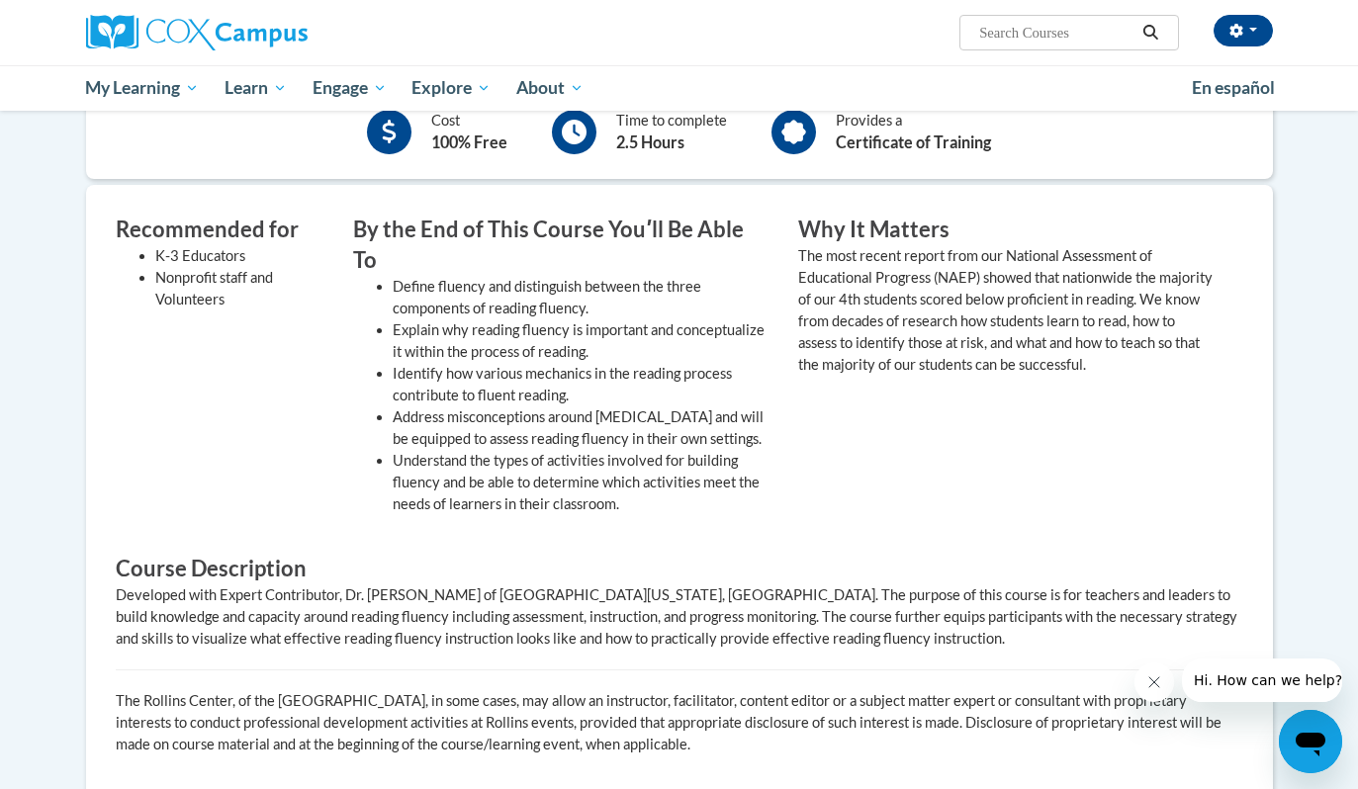
scroll to position [101, 0]
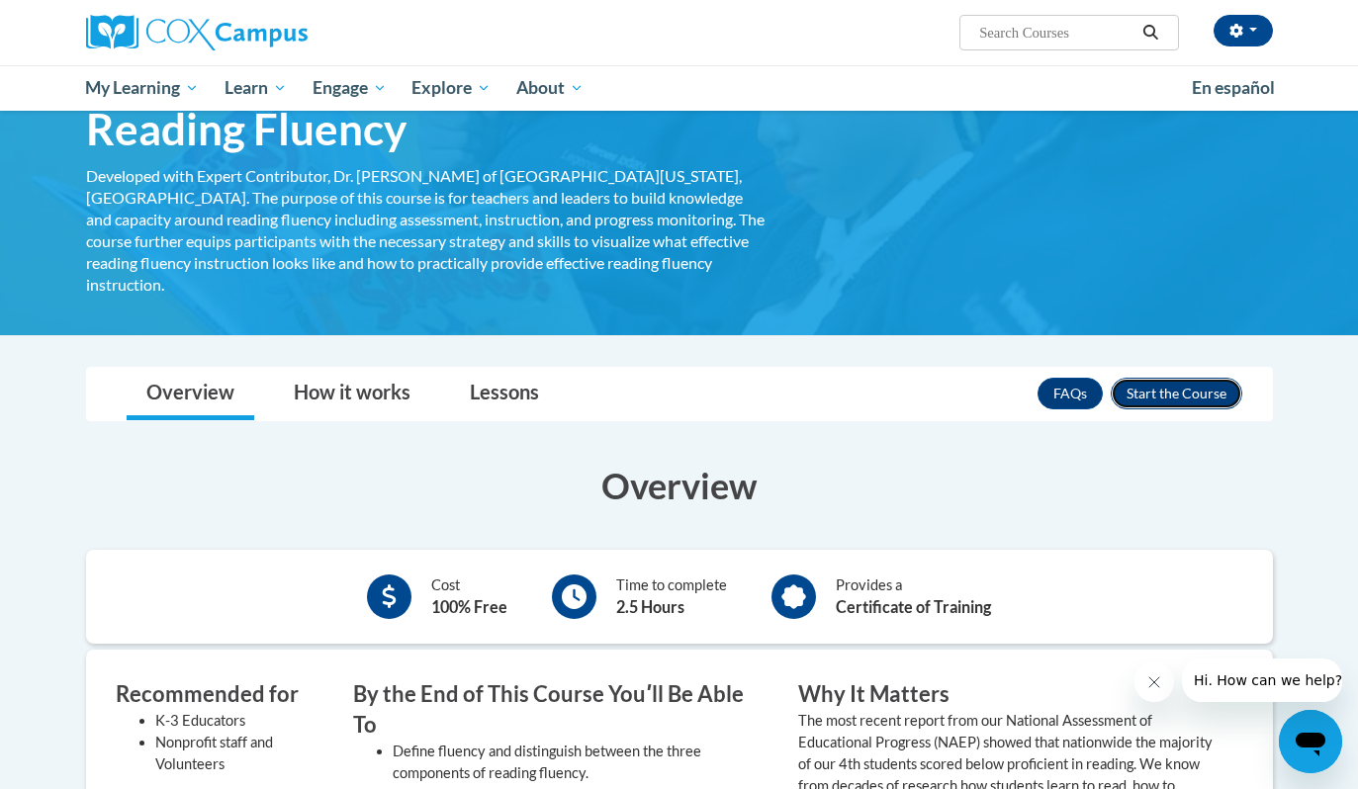
click at [1163, 378] on button "Enroll" at bounding box center [1177, 394] width 132 height 32
